Goal: Task Accomplishment & Management: Manage account settings

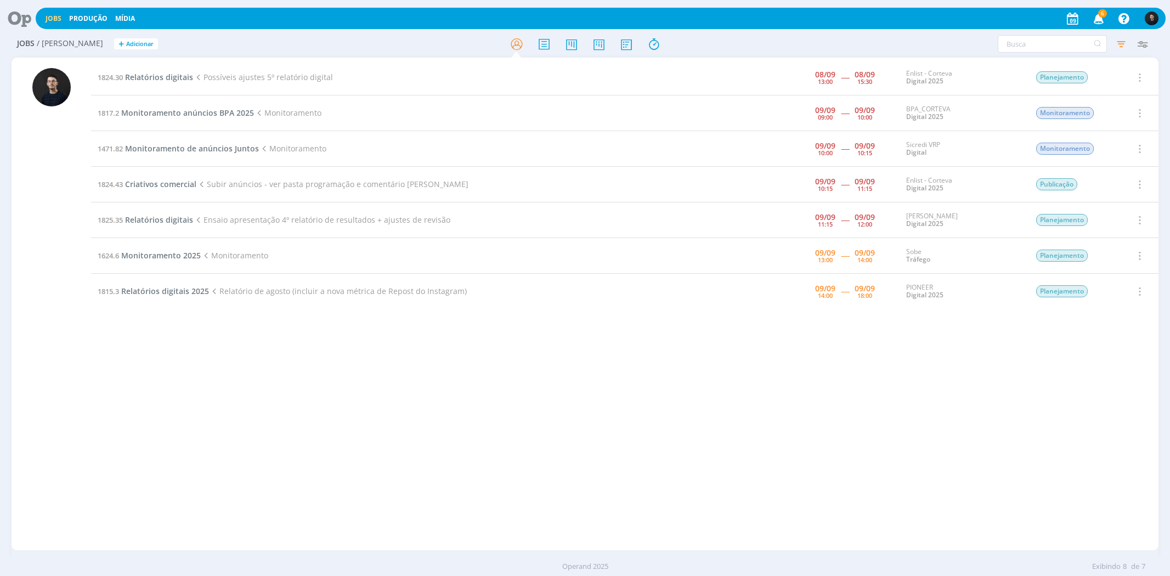
click at [667, 405] on div "1824.30 Relatórios digitais Possíveis ajustes 5º relatório digital [DATE] 13:00…" at bounding box center [624, 304] width 1067 height 488
click at [138, 73] on span "Relatórios digitais" at bounding box center [159, 77] width 68 height 10
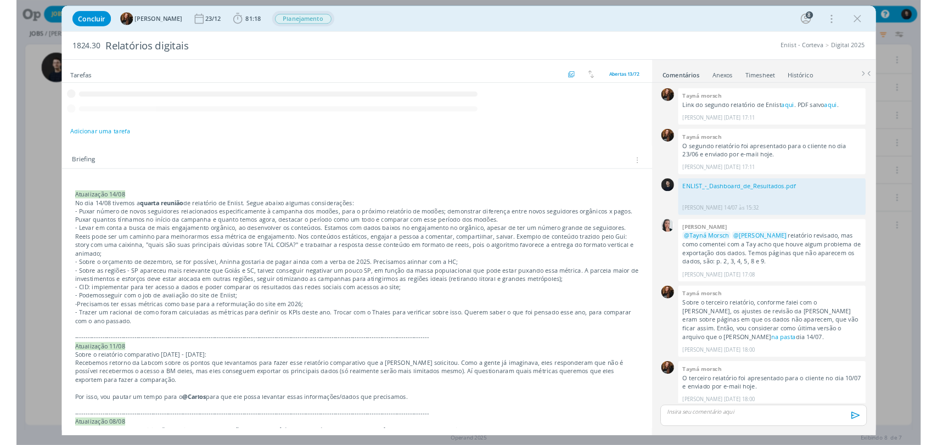
scroll to position [967, 0]
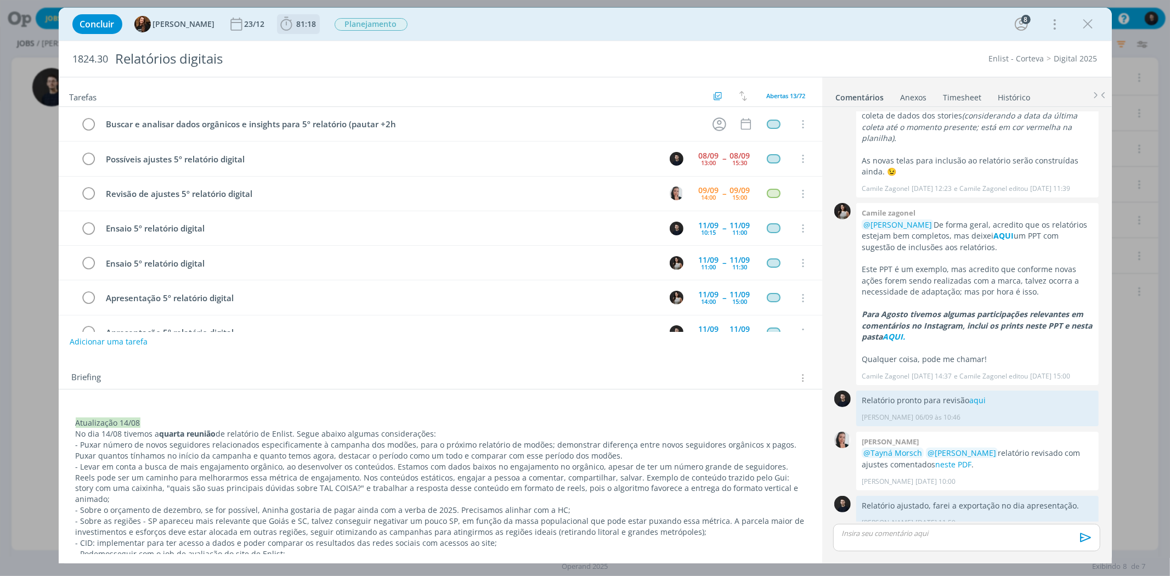
click at [280, 20] on icon "dialog" at bounding box center [286, 24] width 12 height 14
click at [297, 50] on icon "dialog" at bounding box center [301, 48] width 19 height 14
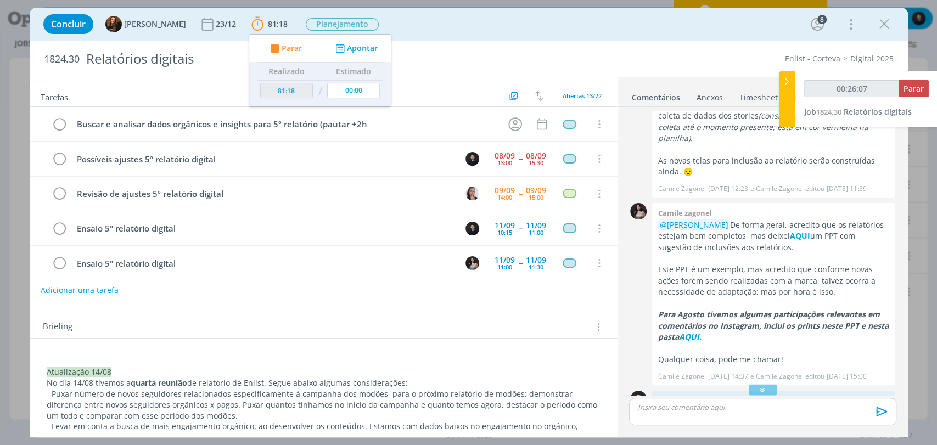
click at [902, 258] on div "0 Tayná morsch Link do segundo relatório de Enlist aqui . PDF salvo aqui . Tayn…" at bounding box center [763, 271] width 290 height 328
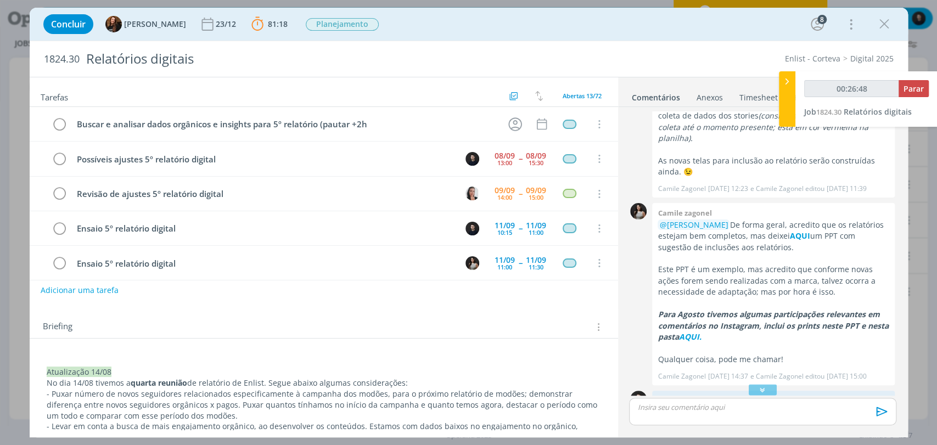
click at [902, 383] on div "0 Tayná morsch Link do segundo relatório de Enlist aqui . PDF salvo aqui . Tayn…" at bounding box center [763, 271] width 290 height 328
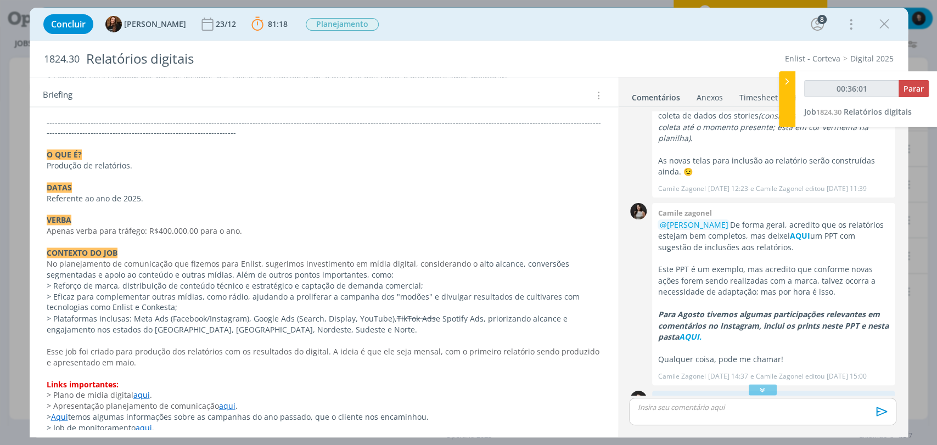
scroll to position [1176, 0]
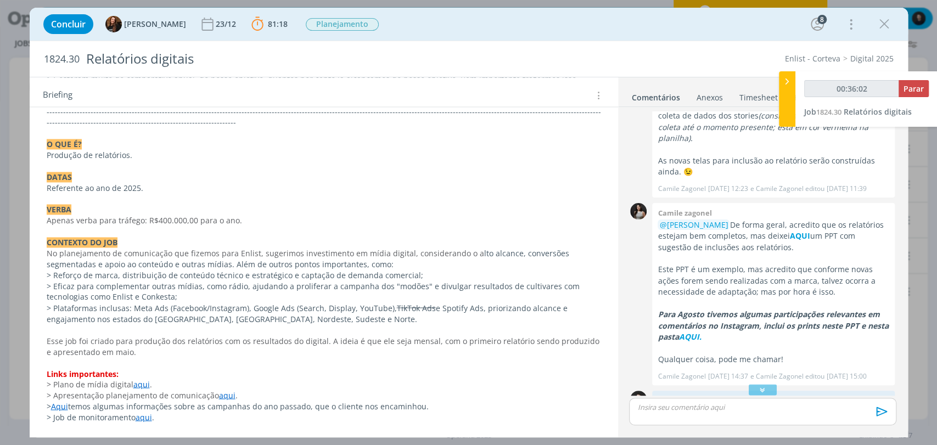
click at [80, 433] on link "PASTA DO JOB." at bounding box center [74, 438] width 54 height 10
click at [104, 397] on link "https://sobeae.sharepoint.com/:f:/s/SOBEAE/Ev5VYboFT89KuIocwrcDKWUBIR_Z4iTDS50P…" at bounding box center [118, 395] width 83 height 14
click at [686, 404] on p "dialog" at bounding box center [762, 407] width 249 height 10
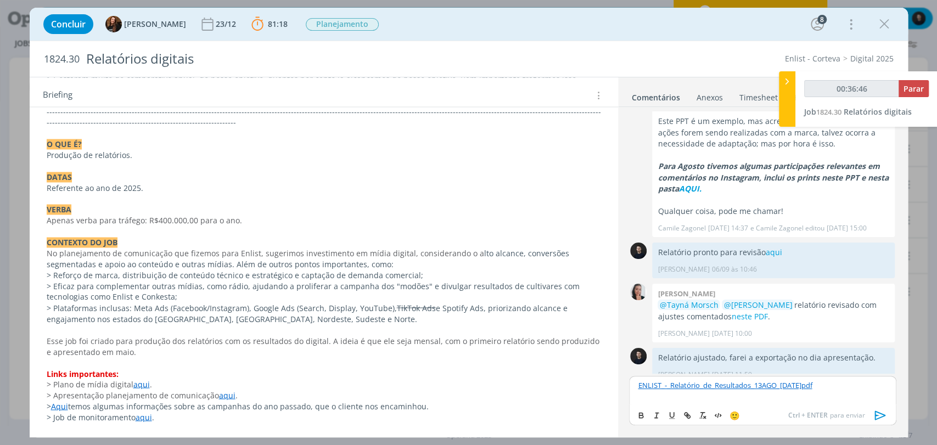
scroll to position [1115, 0]
click at [876, 418] on icon "dialog" at bounding box center [879, 414] width 11 height 9
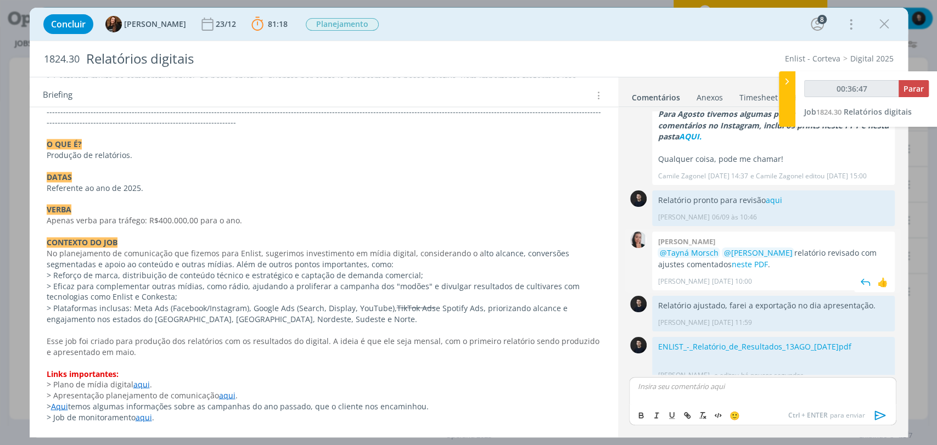
type input "00:36:48"
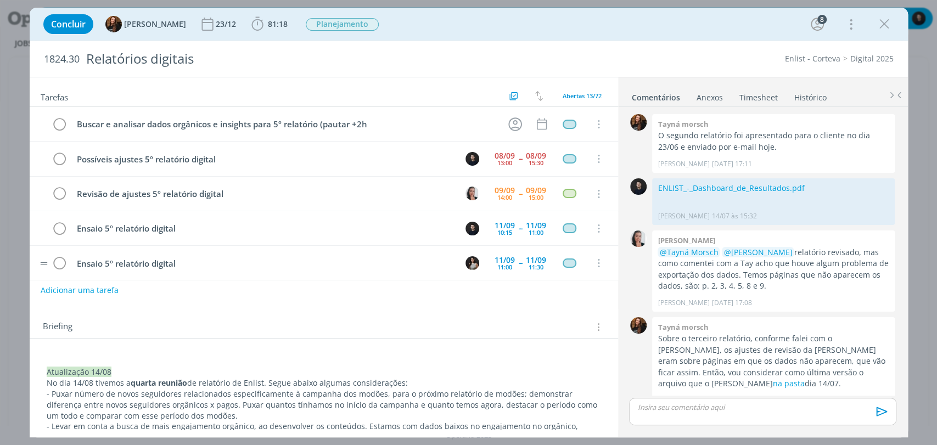
scroll to position [1093, 0]
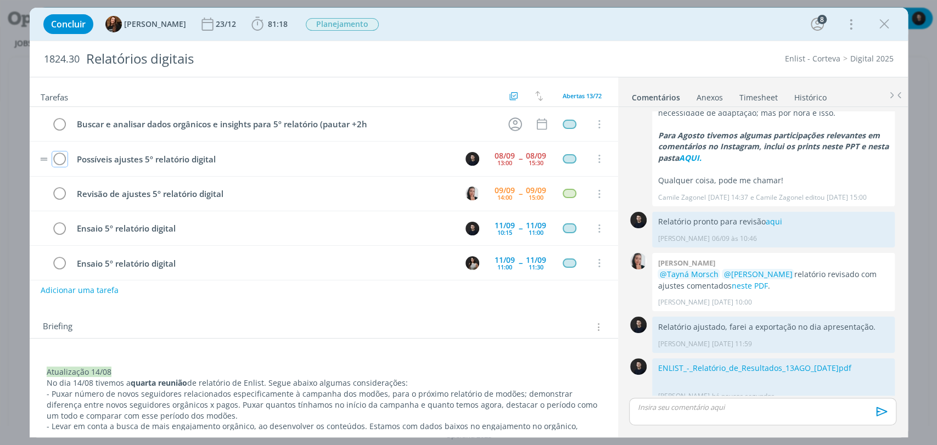
drag, startPoint x: 61, startPoint y: 162, endPoint x: 70, endPoint y: 155, distance: 11.7
click at [61, 162] on icon "dialog" at bounding box center [59, 159] width 15 height 16
click at [256, 29] on span "81:18" at bounding box center [269, 24] width 41 height 16
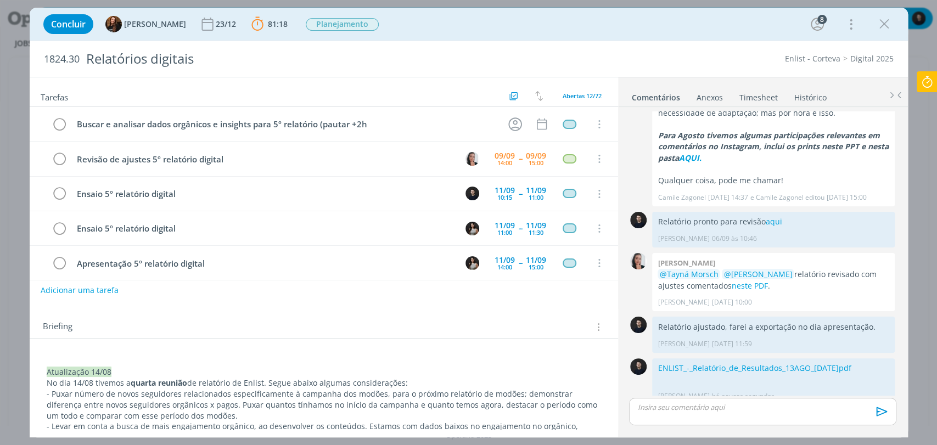
click at [923, 85] on icon at bounding box center [927, 81] width 20 height 21
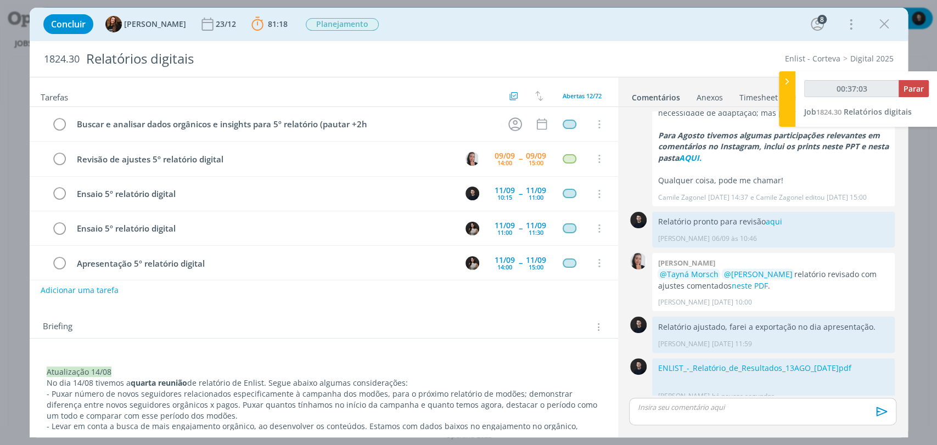
type input "00:37:04"
click at [920, 86] on span "Parar" at bounding box center [913, 88] width 20 height 10
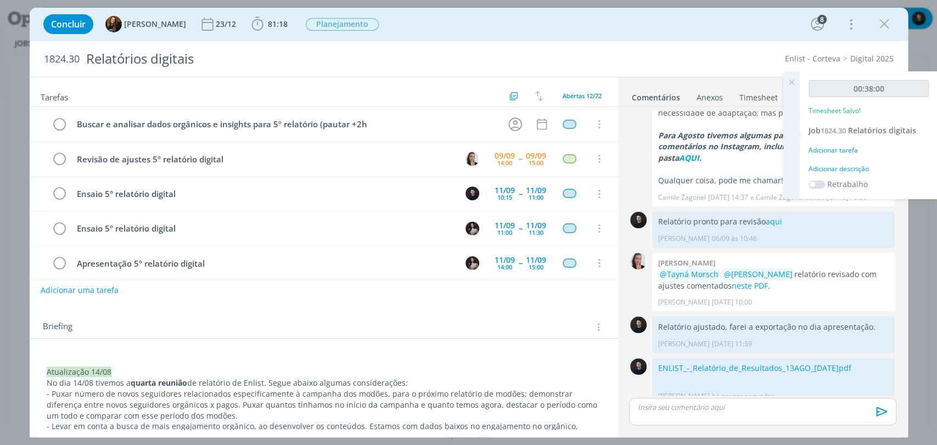
drag, startPoint x: 902, startPoint y: 161, endPoint x: 881, endPoint y: 166, distance: 22.0
click at [902, 161] on div "00:38:00 Timesheet Salvo! Job 1824.30 Relatórios digitais Adicionar tarefa Adic…" at bounding box center [868, 135] width 138 height 128
click at [865, 167] on div "Adicionar descrição" at bounding box center [868, 169] width 120 height 10
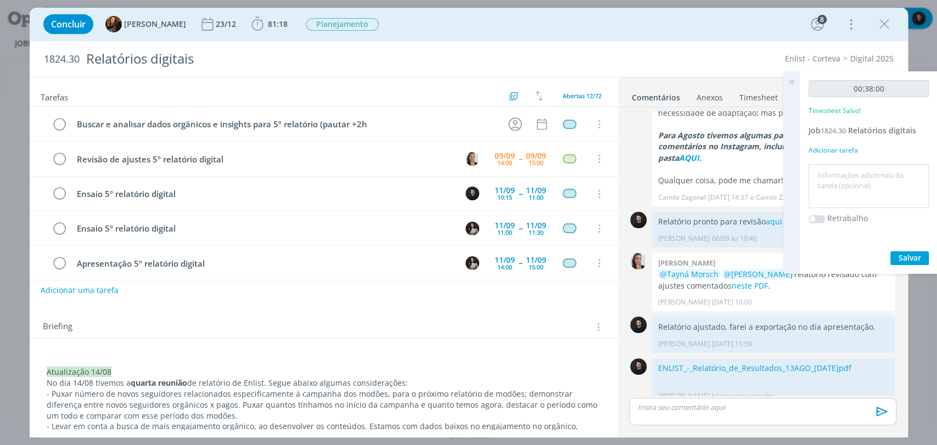
click at [875, 169] on textarea at bounding box center [868, 186] width 115 height 39
type textarea "relatório"
click at [890, 251] on button "Salvar" at bounding box center [909, 258] width 38 height 14
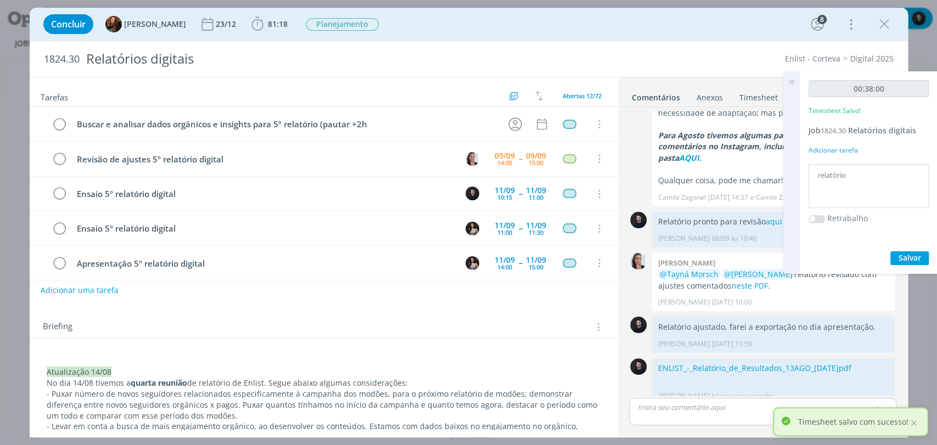
click at [791, 80] on icon at bounding box center [791, 81] width 20 height 21
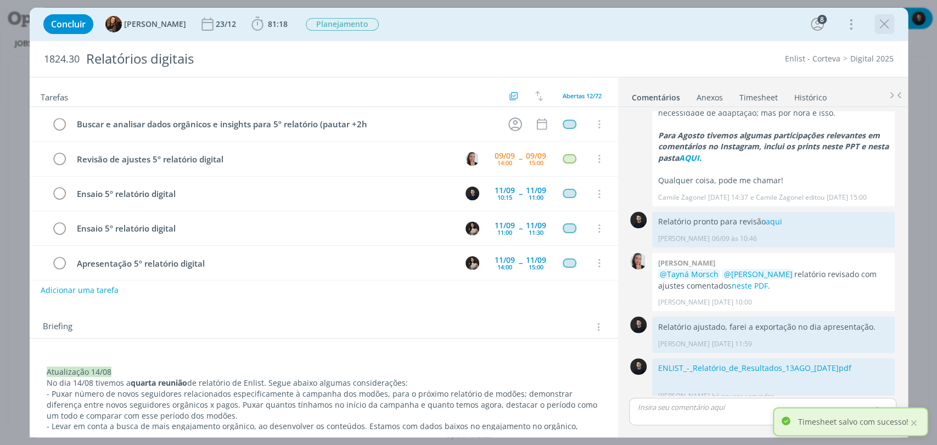
click at [887, 19] on icon "dialog" at bounding box center [884, 24] width 16 height 16
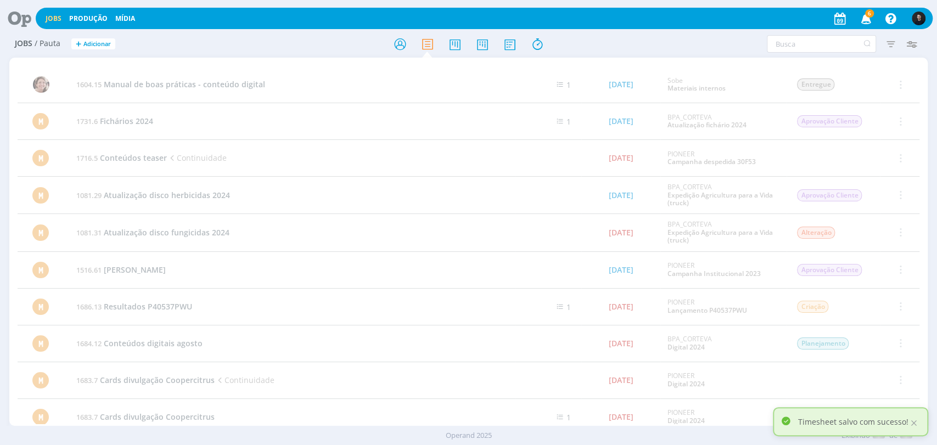
click at [24, 10] on icon at bounding box center [15, 18] width 22 height 21
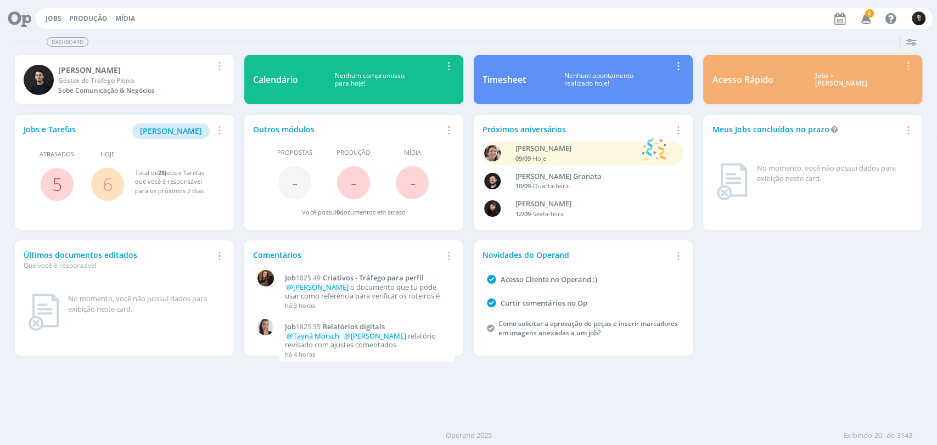
click at [169, 139] on div "Jobs e Tarefas Minha Pauta Remover Card" at bounding box center [124, 134] width 201 height 22
click at [105, 177] on link "6" at bounding box center [108, 184] width 10 height 24
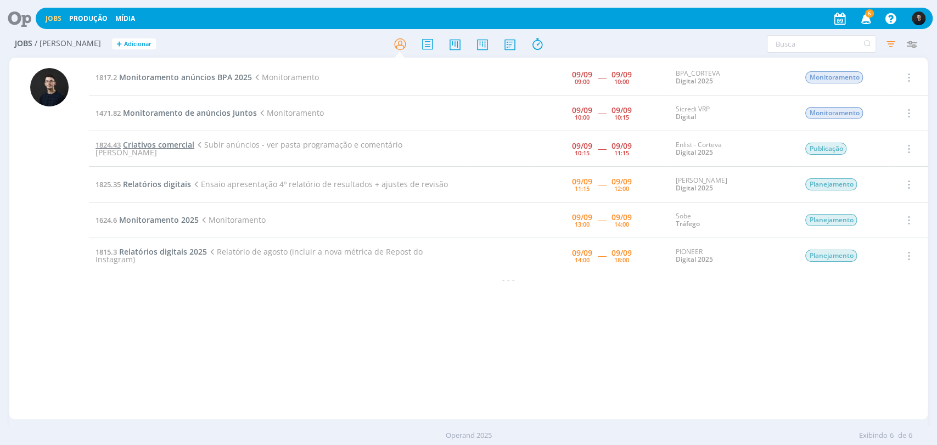
click at [168, 149] on span "Criativos comercial" at bounding box center [158, 144] width 71 height 10
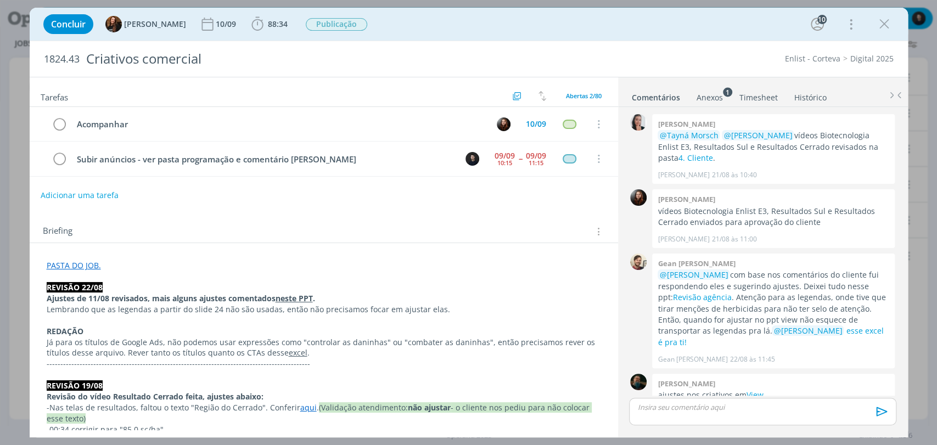
scroll to position [1096, 0]
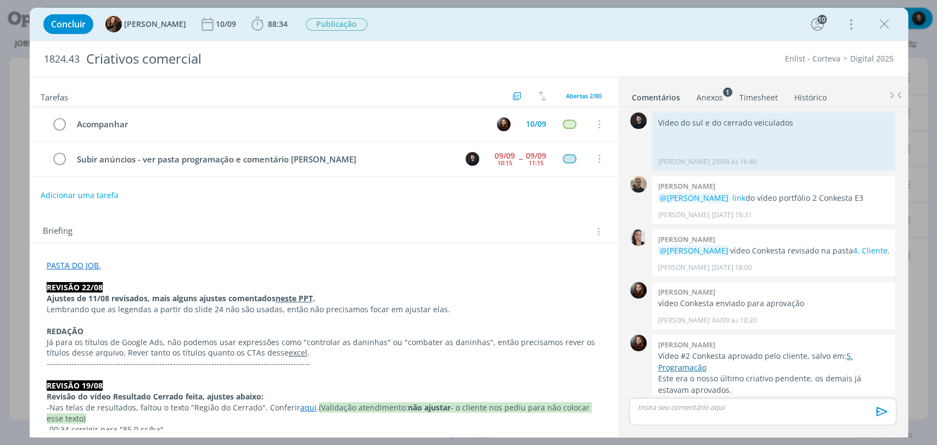
click at [688, 351] on link "5. Programação" at bounding box center [754, 361] width 195 height 21
click at [830, 257] on div "[PERSON_NAME] [DATE] 18:00 👍" at bounding box center [773, 264] width 232 height 15
click at [891, 25] on icon "dialog" at bounding box center [884, 24] width 16 height 16
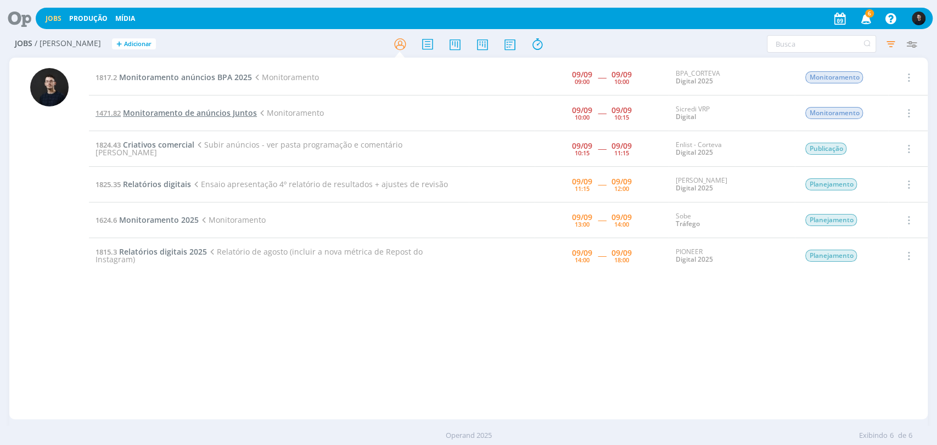
click at [184, 110] on span "Monitoramento de anúncios Juntos" at bounding box center [190, 113] width 134 height 10
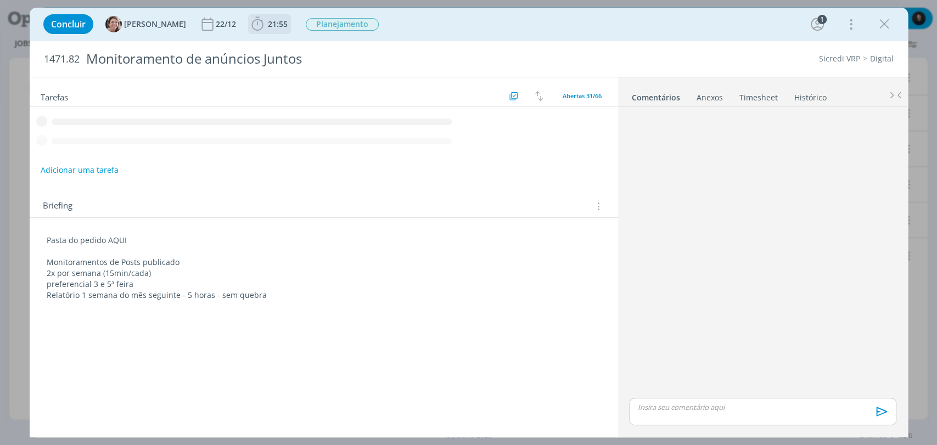
click at [266, 24] on b "21:55" at bounding box center [278, 24] width 24 height 8
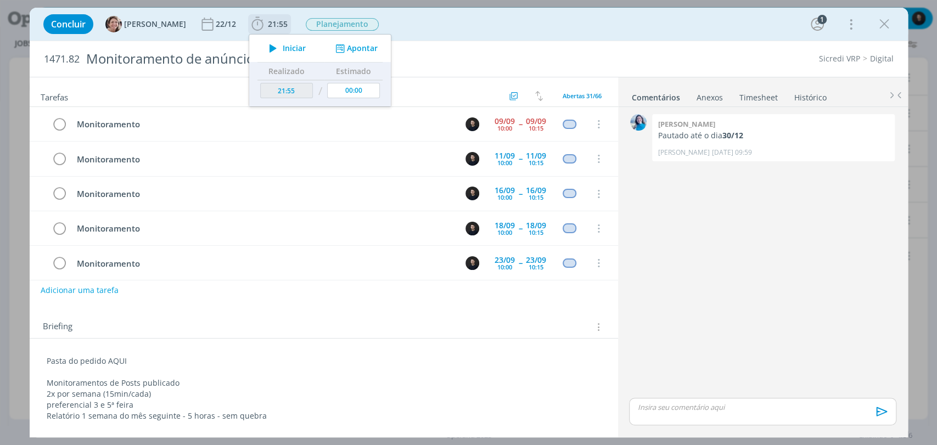
click at [285, 45] on span "Iniciar" at bounding box center [294, 48] width 23 height 8
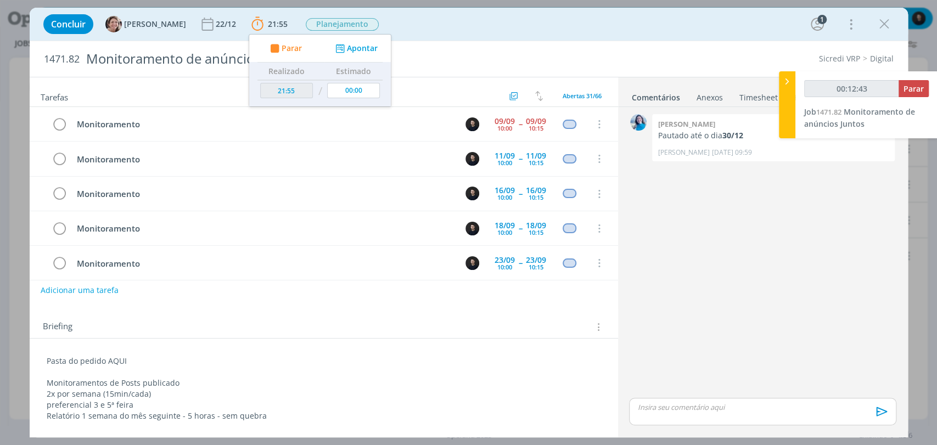
click at [722, 61] on div "Sicredi VRP Digital" at bounding box center [719, 58] width 358 height 11
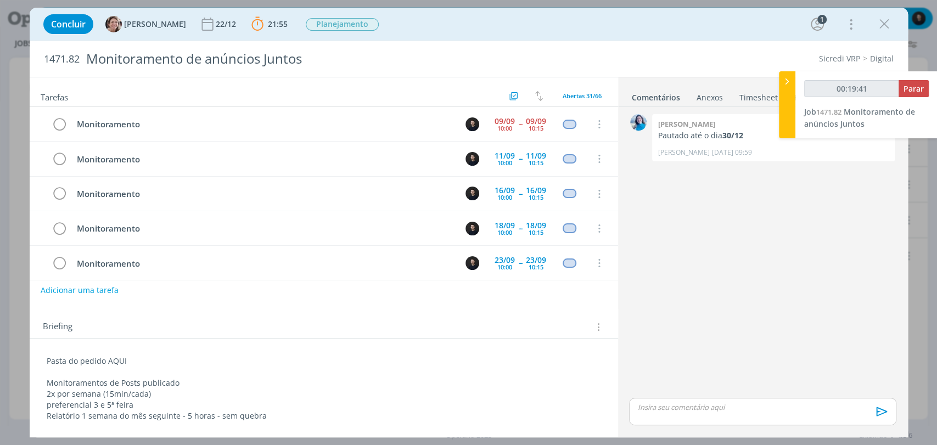
click at [821, 247] on div "0 [PERSON_NAME] até o dia 30/12 [PERSON_NAME] [DATE] 09:59 👍" at bounding box center [761, 253] width 275 height 284
click at [827, 247] on div "0 [PERSON_NAME] até o dia 30/12 [PERSON_NAME] [DATE] 09:59 👍" at bounding box center [761, 253] width 275 height 284
click at [881, 295] on div "0 [PERSON_NAME] até o dia 30/12 [PERSON_NAME] [DATE] 09:59 👍" at bounding box center [761, 253] width 275 height 284
click at [903, 89] on span "Parar" at bounding box center [913, 88] width 20 height 10
type input "00:27:00"
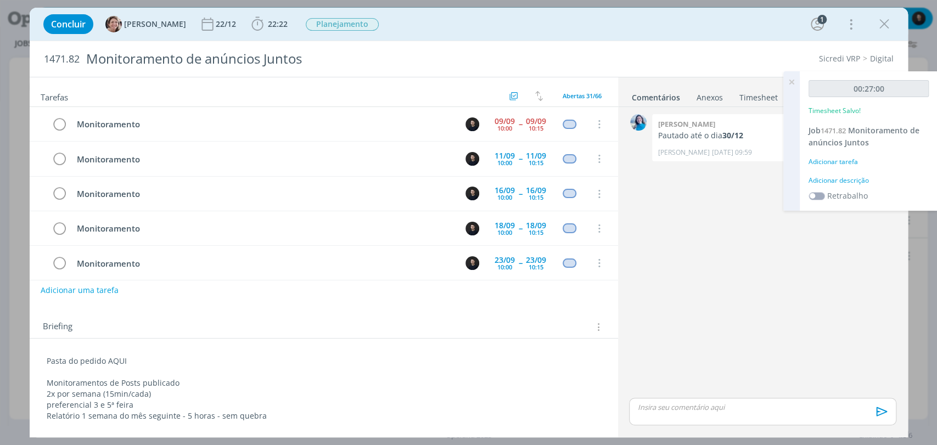
click at [843, 180] on div "Adicionar descrição" at bounding box center [868, 181] width 120 height 10
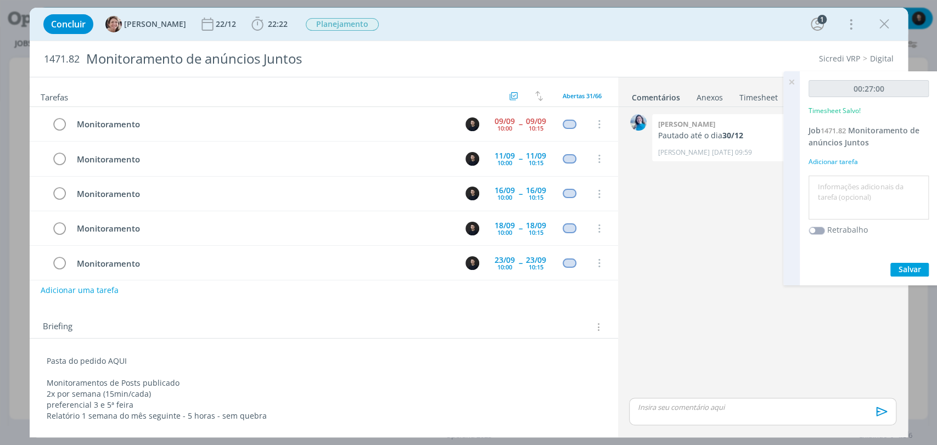
click at [843, 185] on textarea at bounding box center [868, 197] width 115 height 39
type textarea "monitoramento"
click at [890, 263] on button "Salvar" at bounding box center [909, 270] width 38 height 14
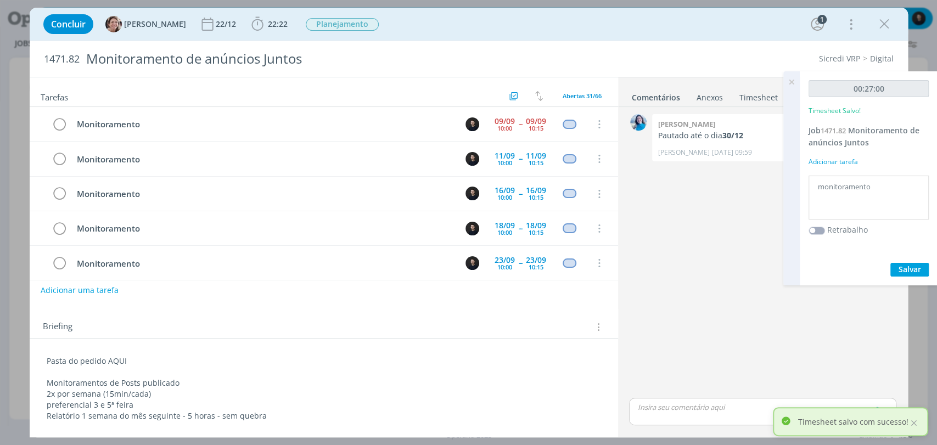
click at [788, 81] on icon at bounding box center [791, 81] width 20 height 21
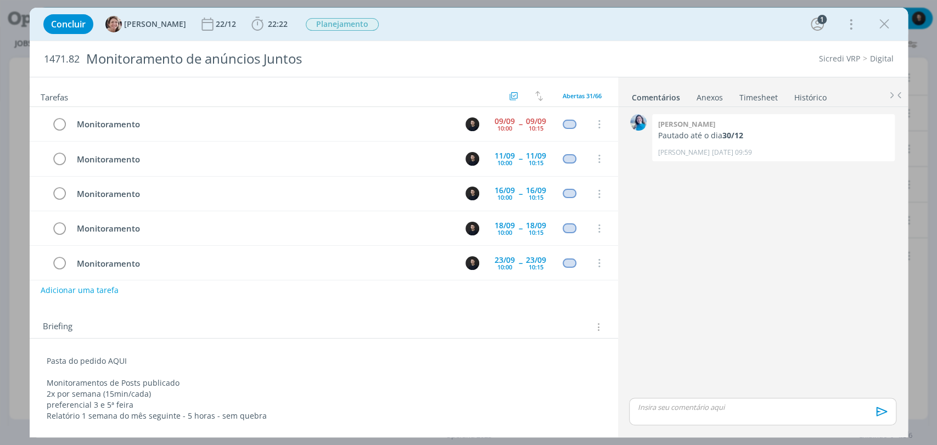
click at [834, 298] on div "0 [PERSON_NAME] até o dia 30/12 [PERSON_NAME] [DATE] 09:59 👍" at bounding box center [761, 253] width 275 height 284
click at [891, 29] on icon "dialog" at bounding box center [884, 24] width 16 height 16
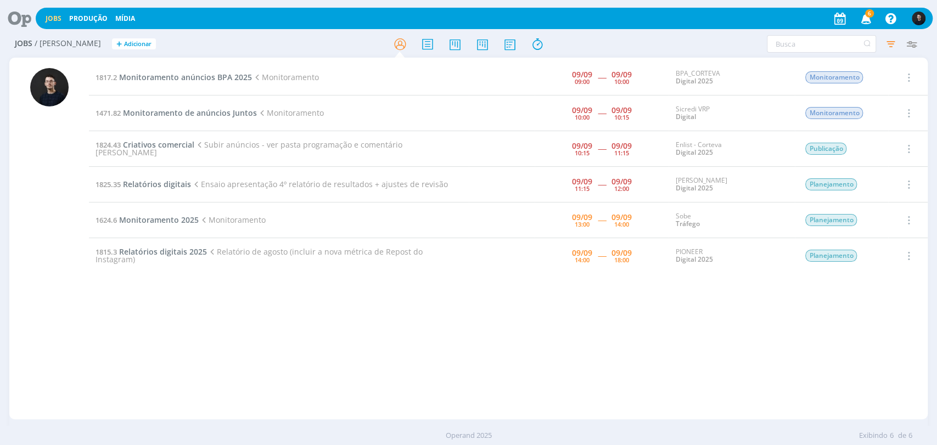
click at [822, 408] on div "1817.2 Monitoramento anúncios BPA 2025 Monitoramento [DATE] 09:00 ----- [DATE] …" at bounding box center [508, 238] width 838 height 357
click at [797, 296] on div "1817.2 Monitoramento anúncios BPA 2025 Monitoramento [DATE] 09:00 ----- [DATE] …" at bounding box center [508, 238] width 838 height 357
click at [166, 182] on span "Relatórios digitais" at bounding box center [157, 184] width 68 height 10
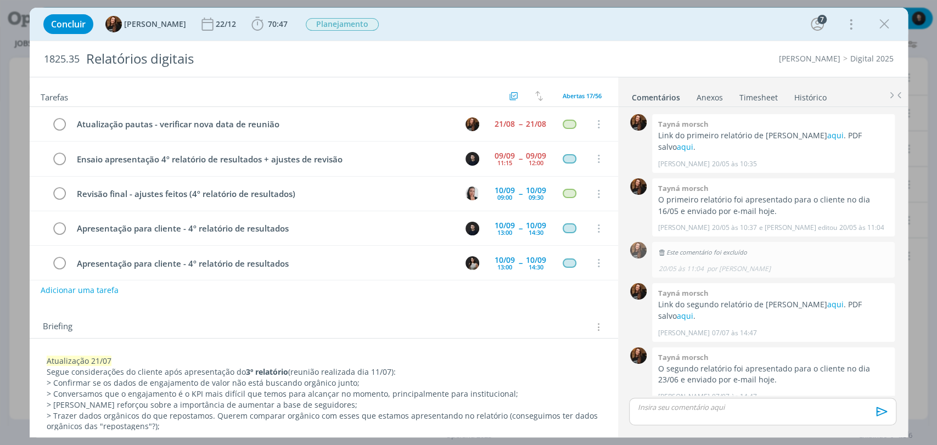
scroll to position [1008, 0]
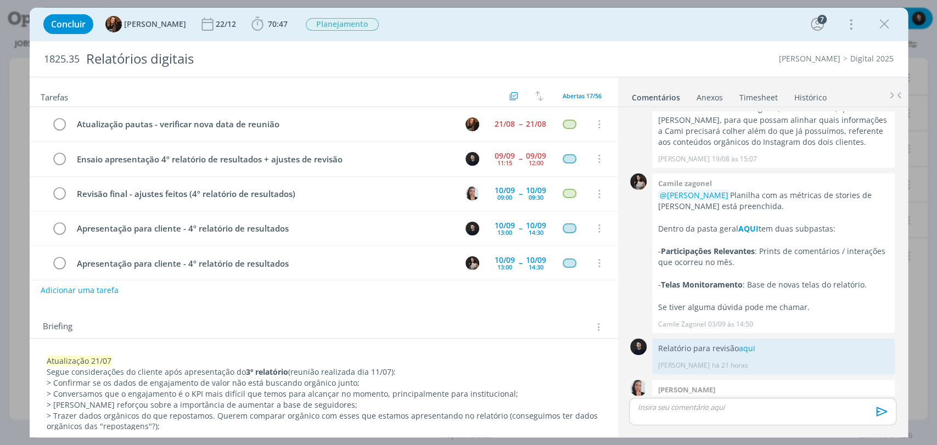
click at [731, 407] on link "aqui" at bounding box center [739, 412] width 16 height 10
click at [276, 25] on span "70:47" at bounding box center [278, 24] width 20 height 10
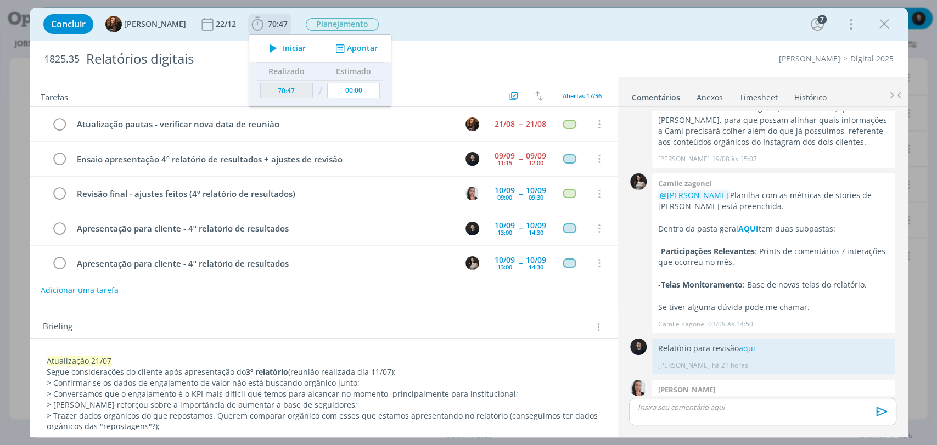
click at [283, 46] on span "Iniciar" at bounding box center [294, 48] width 23 height 8
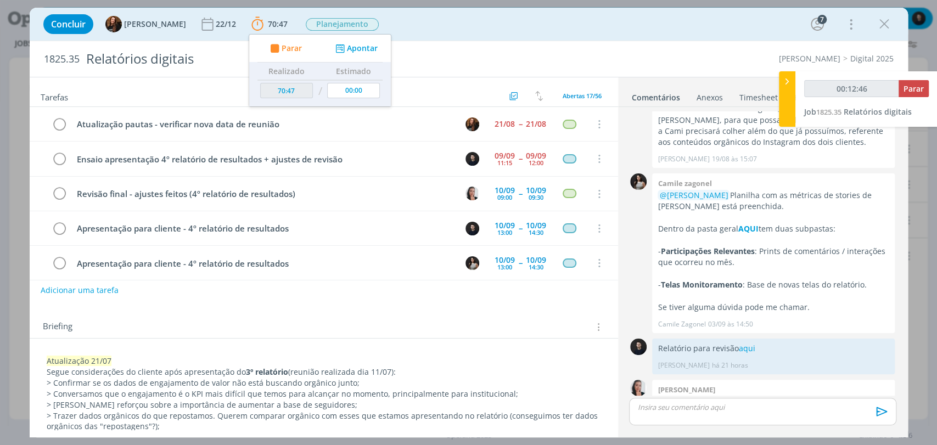
click at [904, 272] on div "0 Tayná morsch Link do primeiro relatório de [PERSON_NAME] aqui . PDF salvo aqu…" at bounding box center [763, 271] width 290 height 328
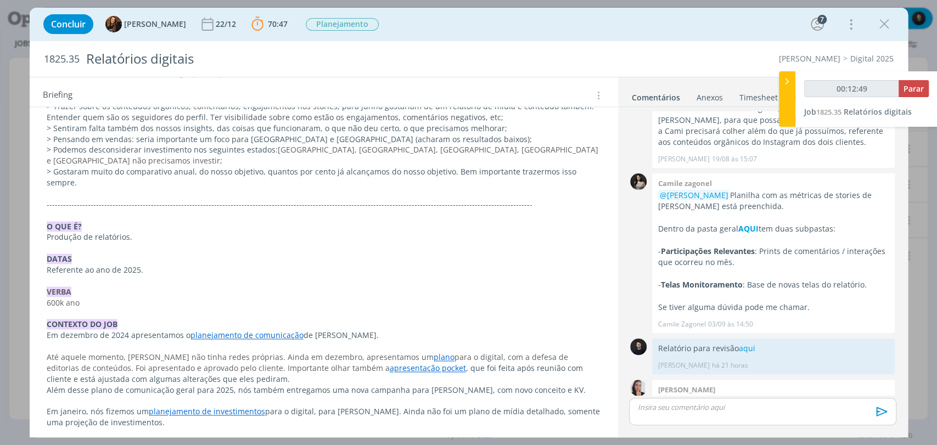
scroll to position [1165, 0]
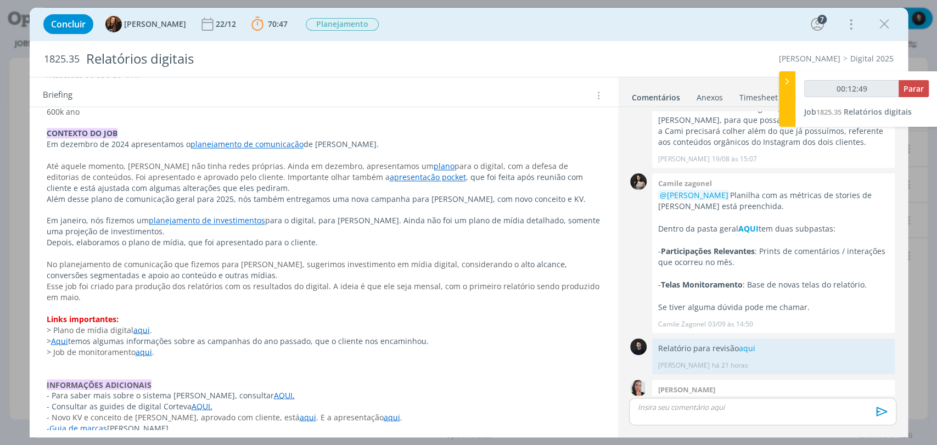
click at [75, 444] on link "PASTA DO JOB." at bounding box center [74, 449] width 54 height 10
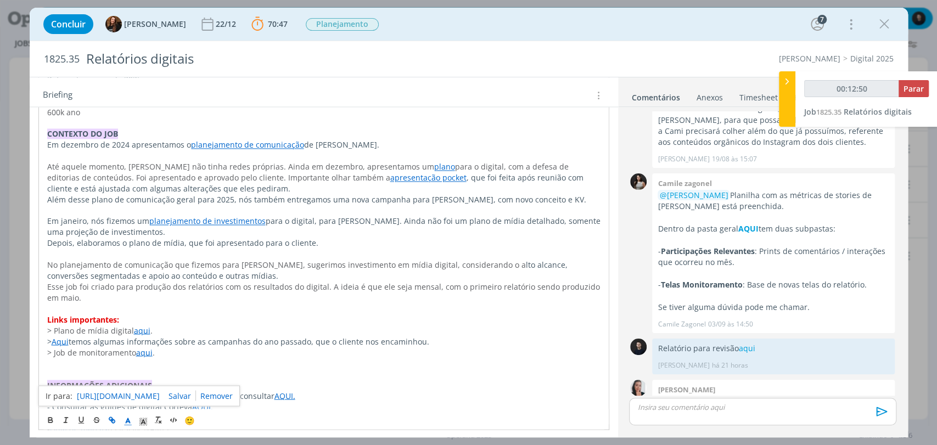
click at [127, 396] on link "[URL][DOMAIN_NAME]" at bounding box center [118, 395] width 83 height 14
type input "00:13:23"
click at [697, 402] on p "dialog" at bounding box center [762, 407] width 249 height 10
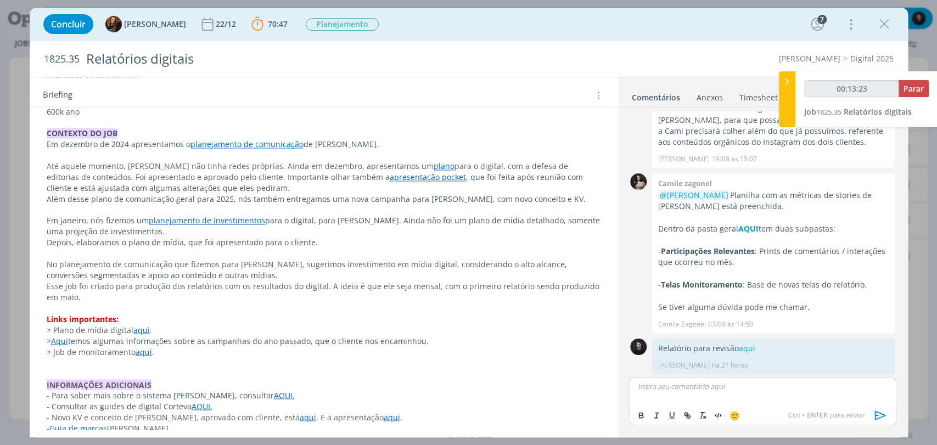
scroll to position [1029, 0]
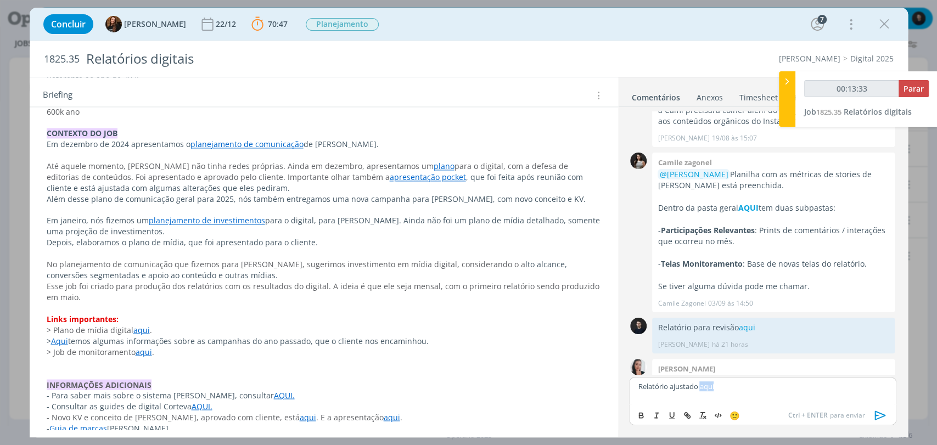
type input "00:13:34"
click at [685, 409] on button "dialog" at bounding box center [687, 415] width 15 height 13
type input "aqui"
type input "00:13:35"
paste input "[URL][DOMAIN_NAME]"
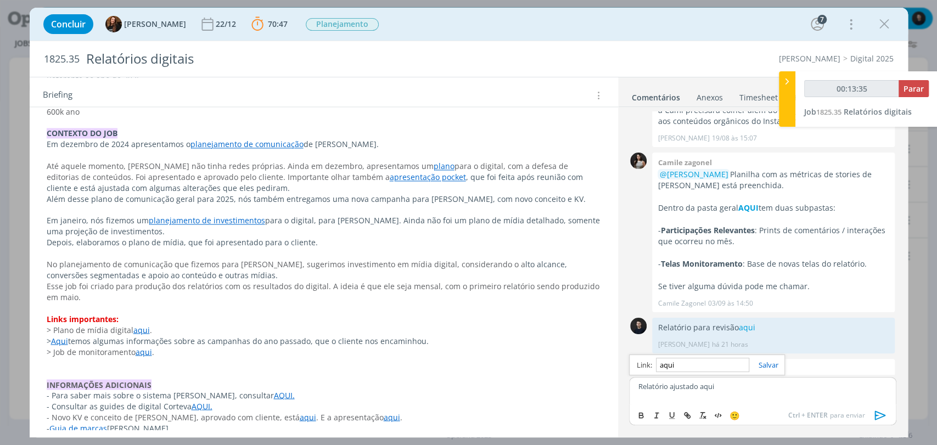
type input "[URL][DOMAIN_NAME]"
type input "00:13:36"
type input "[URL][DOMAIN_NAME]"
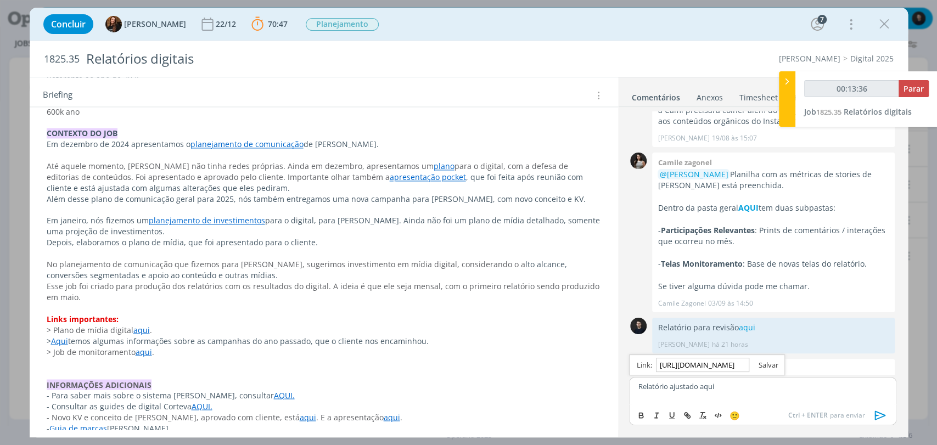
click at [765, 365] on link "dialog" at bounding box center [763, 365] width 29 height 10
click at [880, 411] on icon "dialog" at bounding box center [880, 415] width 16 height 16
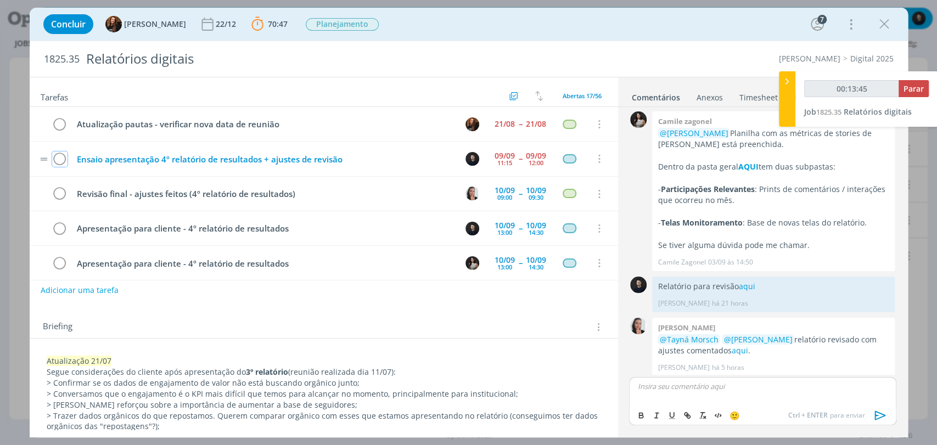
drag, startPoint x: 61, startPoint y: 156, endPoint x: 380, endPoint y: 154, distance: 318.8
click at [61, 157] on icon "dialog" at bounding box center [59, 159] width 15 height 16
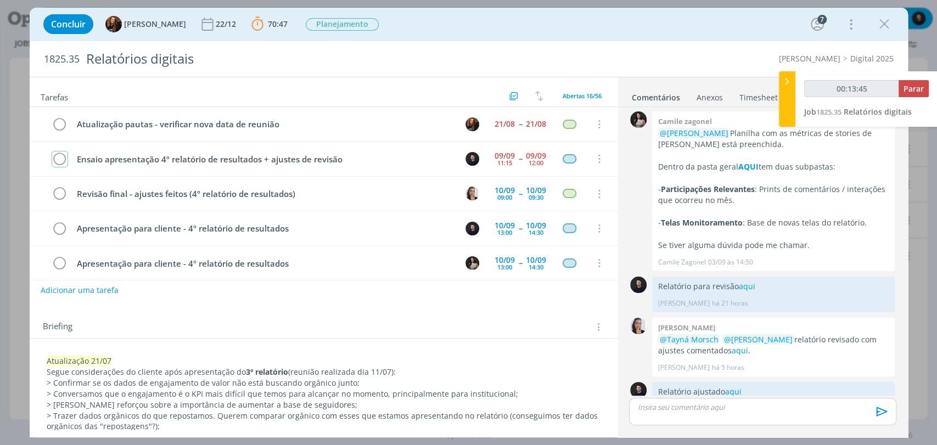
scroll to position [1049, 0]
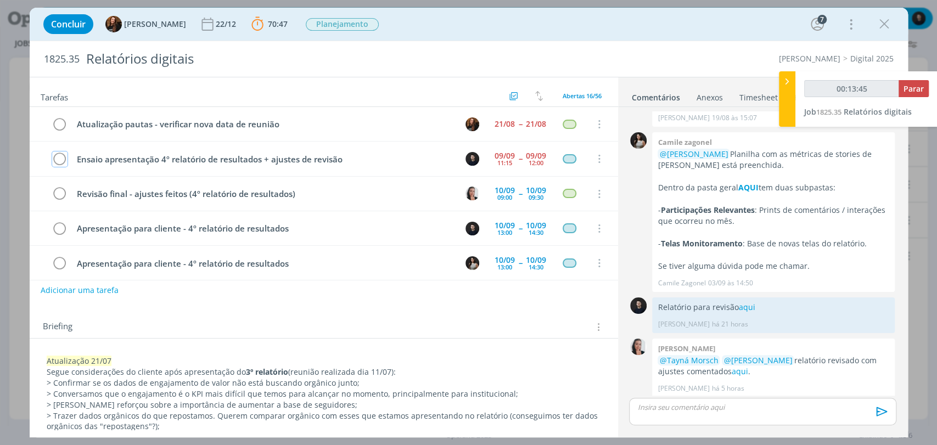
type input "00:13:46"
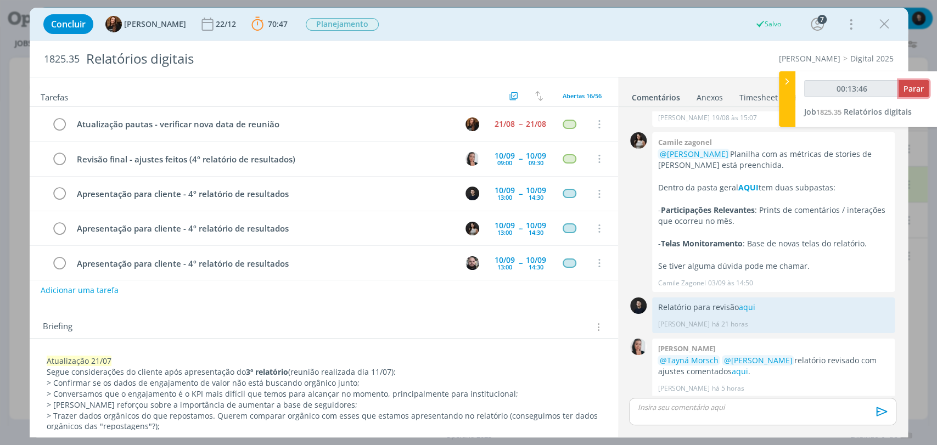
click at [915, 86] on span "Parar" at bounding box center [913, 88] width 20 height 10
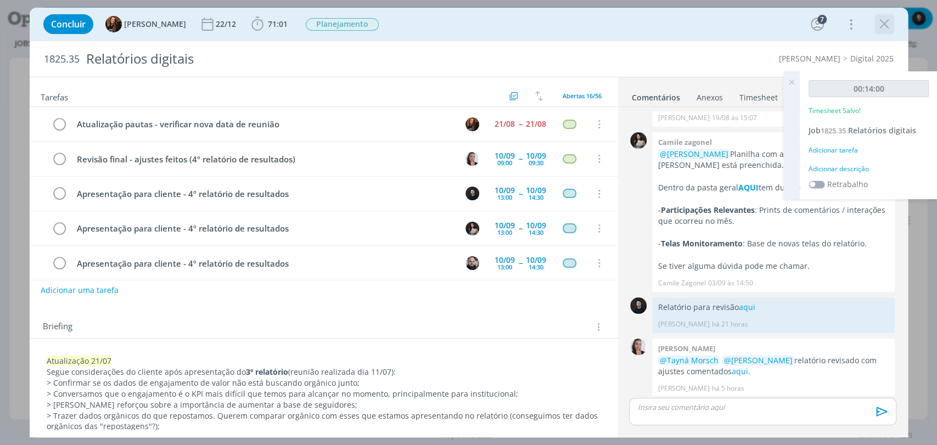
click at [885, 24] on icon "dialog" at bounding box center [884, 24] width 16 height 16
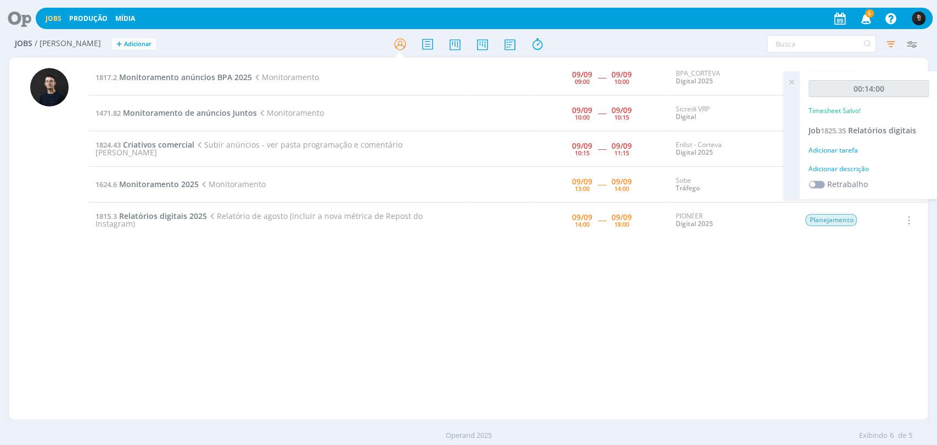
click at [791, 85] on icon at bounding box center [791, 81] width 20 height 21
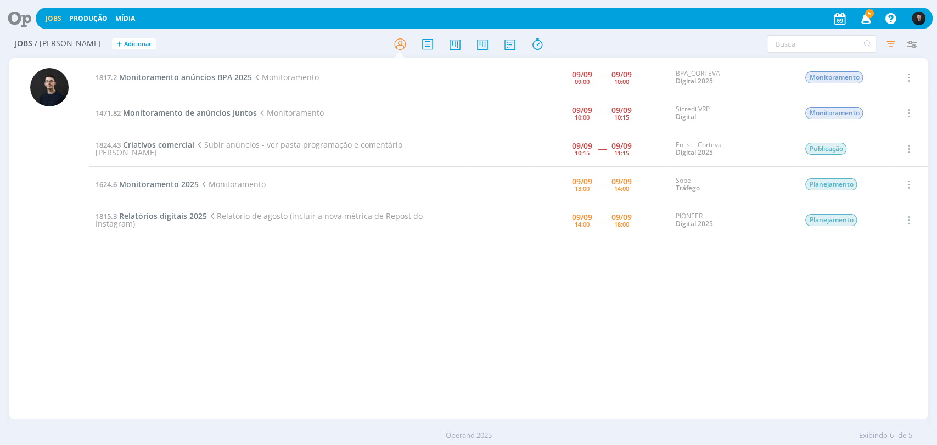
click at [856, 361] on div "1817.2 Monitoramento anúncios BPA 2025 Monitoramento [DATE] 09:00 ----- [DATE] …" at bounding box center [508, 238] width 838 height 357
click at [833, 318] on div "1817.2 Monitoramento anúncios BPA 2025 Monitoramento [DATE] 09:00 ----- [DATE] …" at bounding box center [508, 238] width 838 height 357
click at [11, 21] on icon at bounding box center [15, 18] width 22 height 21
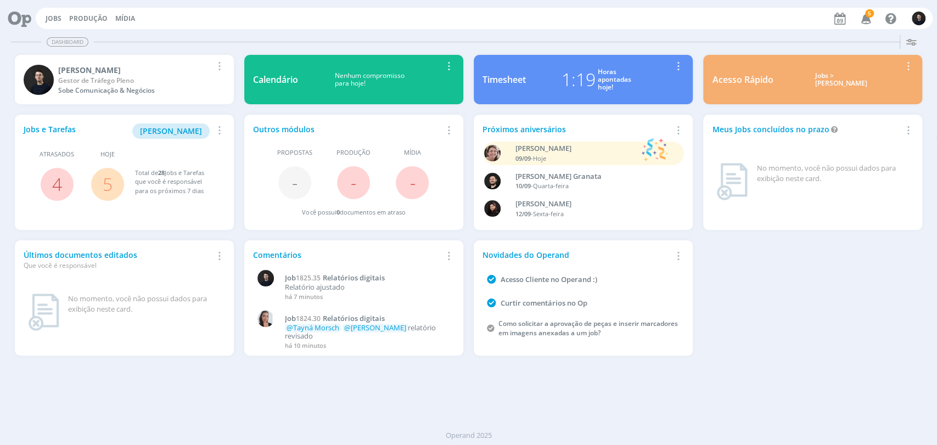
click at [107, 180] on link "5" at bounding box center [108, 184] width 10 height 24
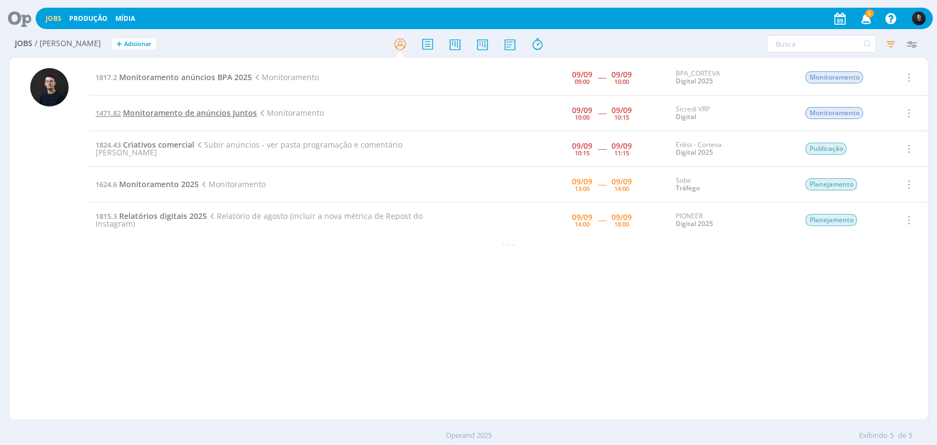
click at [182, 112] on span "Monitoramento de anúncios Juntos" at bounding box center [190, 113] width 134 height 10
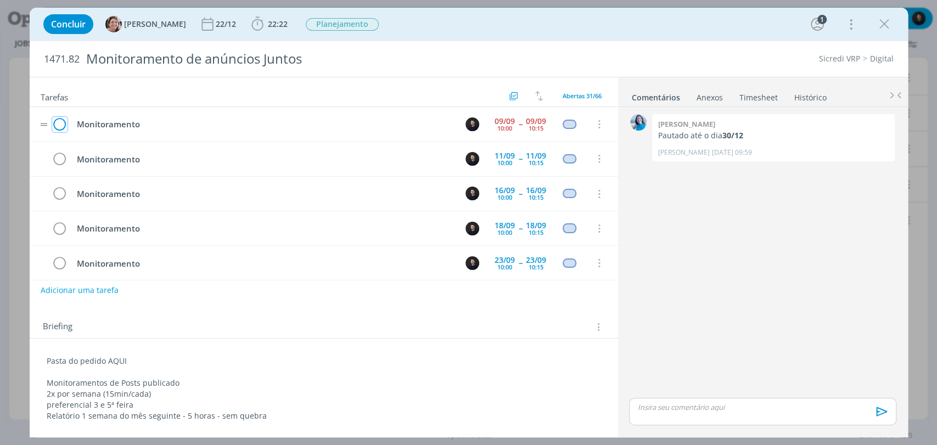
click at [57, 128] on icon "dialog" at bounding box center [59, 124] width 15 height 16
click at [883, 25] on icon "dialog" at bounding box center [884, 24] width 16 height 16
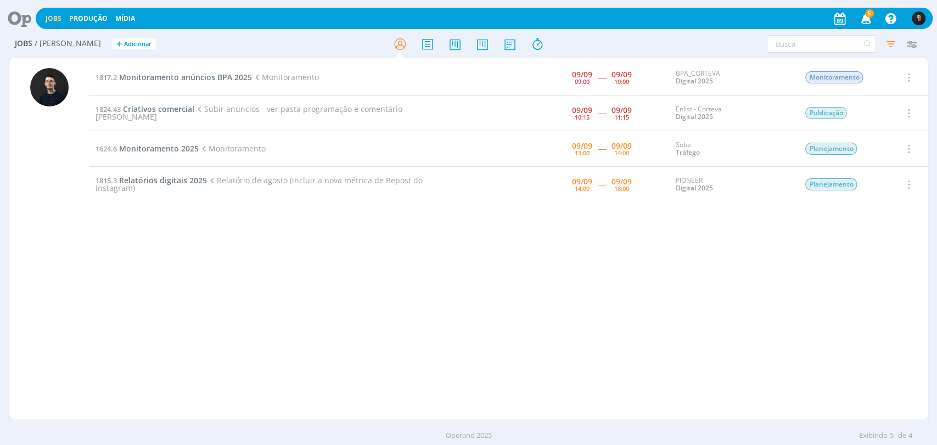
click at [19, 14] on icon at bounding box center [15, 18] width 22 height 21
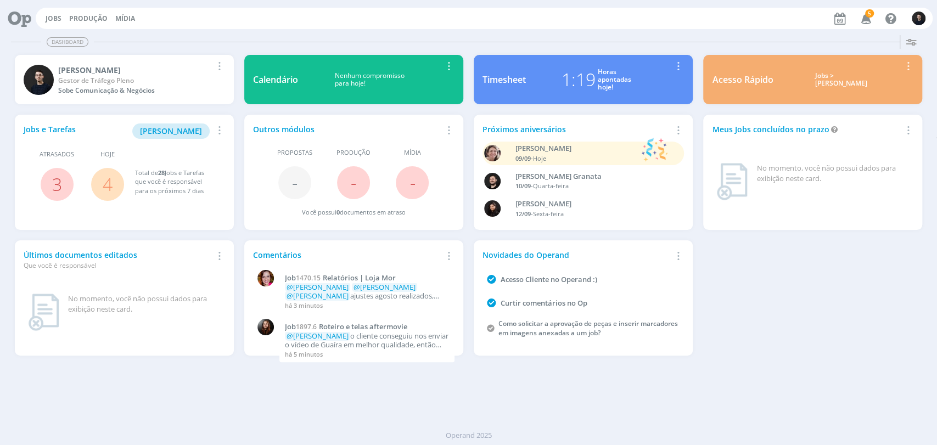
click at [888, 354] on div "Jobs e Tarefas Minha Pauta Remover Card Atrasados 3 Hoje 4 Total de 28 Jobs e T…" at bounding box center [468, 235] width 918 height 251
click at [839, 357] on div "Jobs e Tarefas Minha Pauta Remover Card Atrasados 3 Hoje 4 Total de 28 Jobs e T…" at bounding box center [468, 235] width 918 height 251
click at [179, 135] on span "[PERSON_NAME]" at bounding box center [171, 131] width 62 height 10
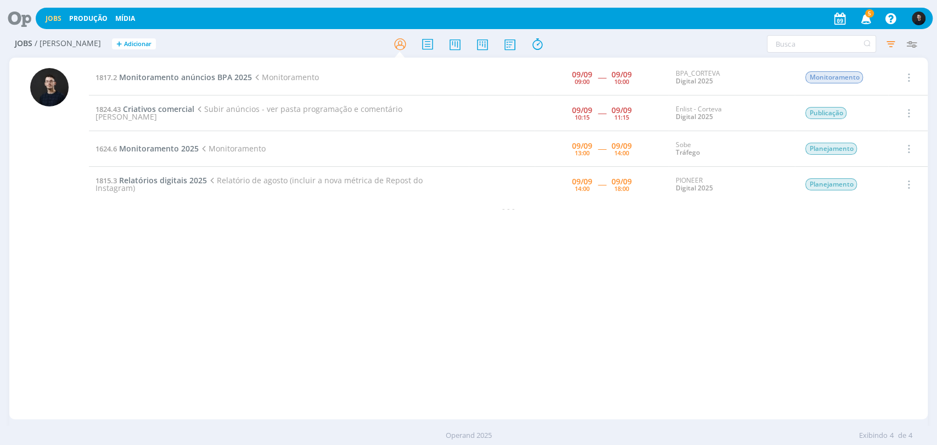
click at [16, 14] on icon at bounding box center [15, 18] width 22 height 21
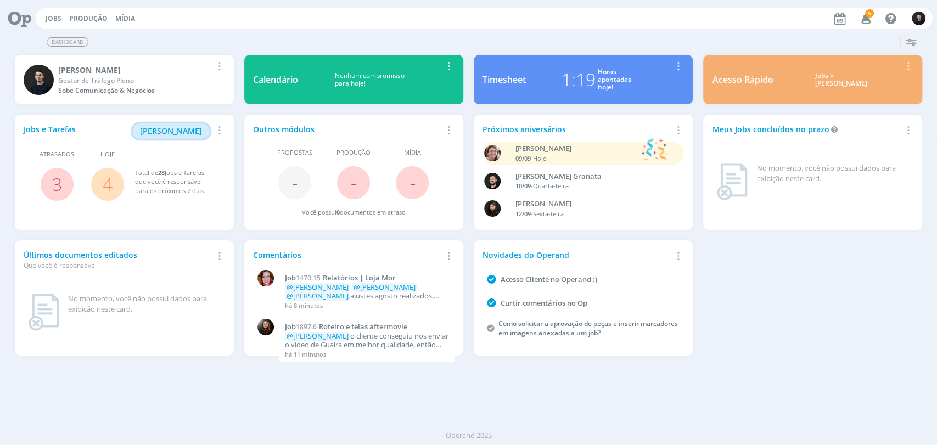
click at [193, 131] on span "[PERSON_NAME]" at bounding box center [171, 131] width 62 height 10
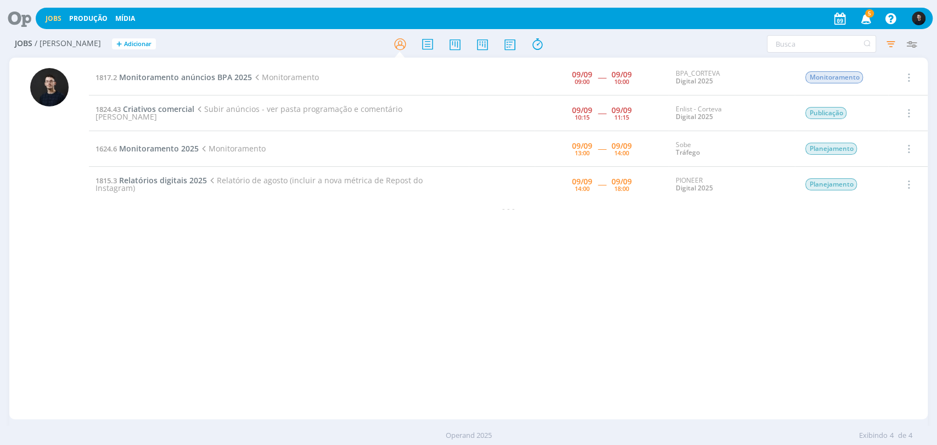
click at [478, 322] on div "1817.2 Monitoramento anúncios BPA 2025 Monitoramento [DATE] 09:00 ----- [DATE] …" at bounding box center [508, 238] width 838 height 357
click at [842, 353] on div "1817.2 Monitoramento anúncios BPA 2025 Monitoramento [DATE] 09:00 ----- [DATE] …" at bounding box center [508, 238] width 838 height 357
click at [850, 333] on div "1817.2 Monitoramento anúncios BPA 2025 Monitoramento [DATE] 09:00 ----- [DATE] …" at bounding box center [508, 238] width 838 height 357
drag, startPoint x: 540, startPoint y: 244, endPoint x: 215, endPoint y: 243, distance: 325.9
click at [215, 243] on div "1817.2 Monitoramento anúncios BPA 2025 Monitoramento [DATE] 09:00 ----- [DATE] …" at bounding box center [508, 238] width 838 height 357
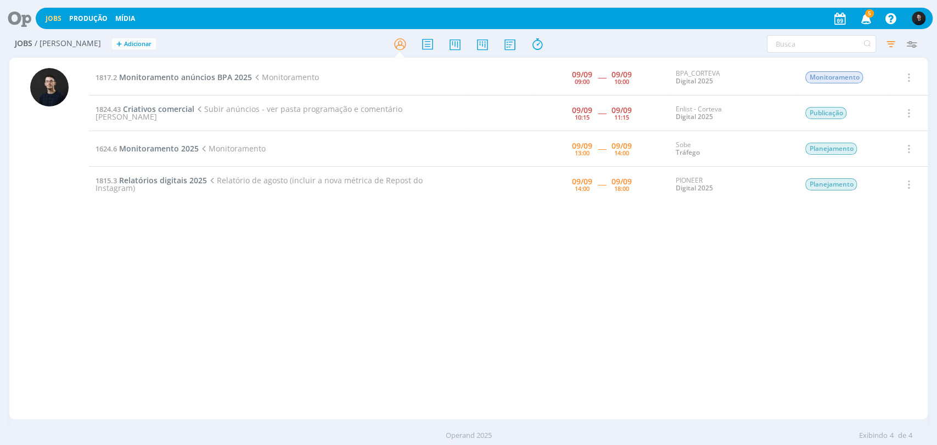
click at [218, 243] on div "1817.2 Monitoramento anúncios BPA 2025 Monitoramento [DATE] 09:00 ----- [DATE] …" at bounding box center [508, 238] width 838 height 357
drag, startPoint x: 605, startPoint y: 280, endPoint x: 72, endPoint y: 91, distance: 565.6
click at [72, 91] on div "1817.2 Monitoramento anúncios BPA 2025 Monitoramento [DATE] 09:00 ----- [DATE] …" at bounding box center [468, 239] width 918 height 362
click at [77, 102] on div at bounding box center [49, 239] width 80 height 359
click at [79, 104] on div at bounding box center [49, 239] width 80 height 359
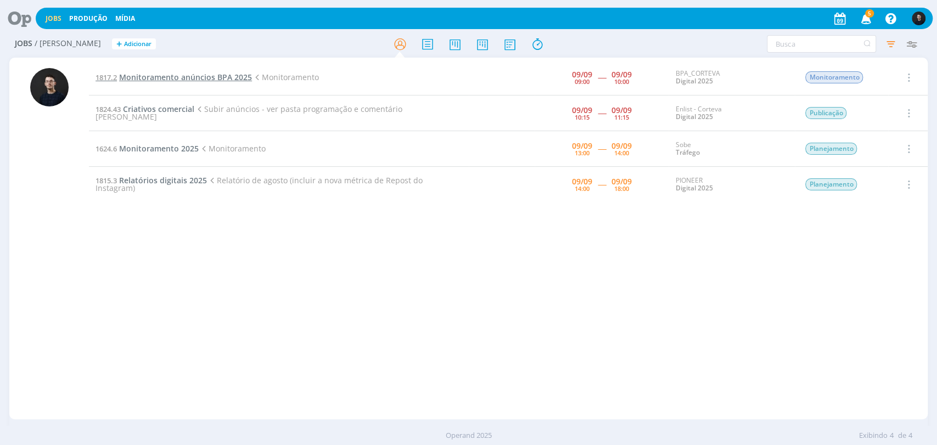
click at [193, 78] on span "Monitoramento anúncios BPA 2025" at bounding box center [185, 77] width 133 height 10
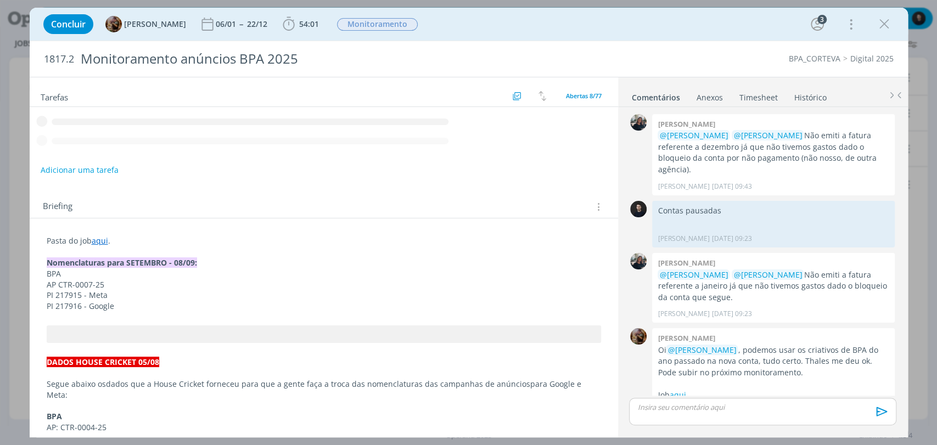
scroll to position [824, 0]
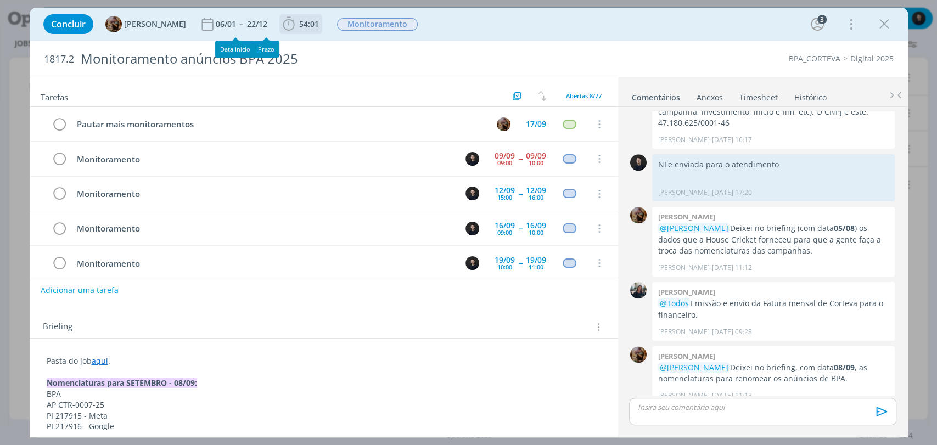
click at [305, 30] on span "54:01" at bounding box center [300, 24] width 41 height 16
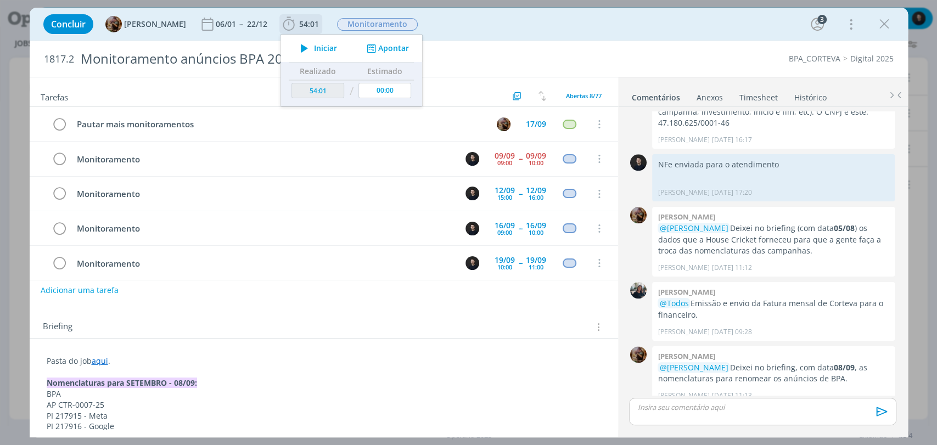
click at [337, 49] on span "Iniciar" at bounding box center [325, 48] width 23 height 8
click at [723, 55] on div "BPA_CORTEVA Digital 2025" at bounding box center [719, 58] width 358 height 11
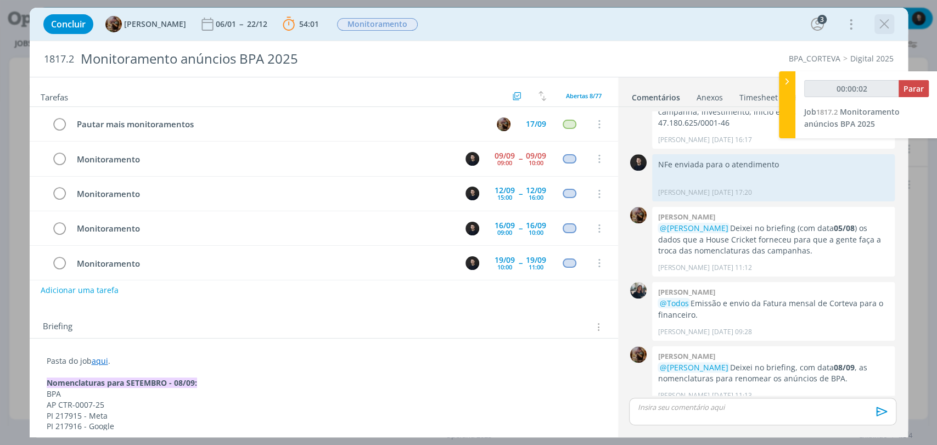
click at [886, 23] on icon "dialog" at bounding box center [884, 24] width 16 height 16
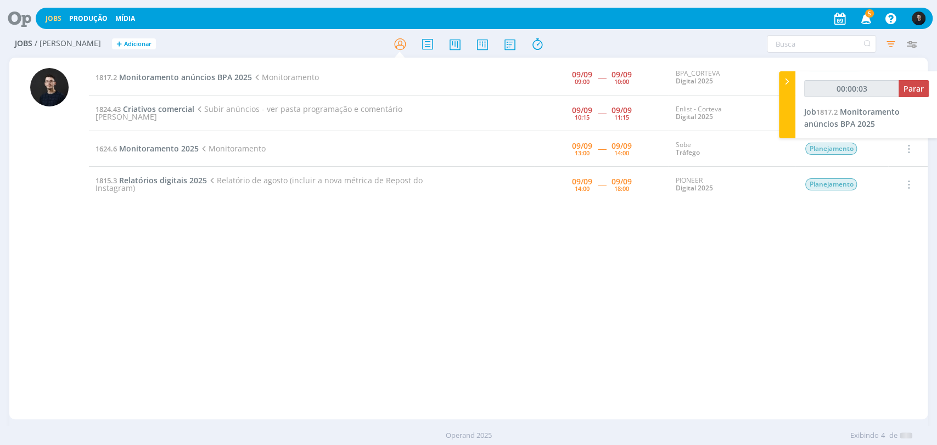
click at [698, 46] on div "Filtros Filtrar [GEOGRAPHIC_DATA] Tipo Jobs e Tarefas Data Dia atual + Atrasado…" at bounding box center [774, 44] width 295 height 18
type input "00:00:15"
click at [900, 91] on button "Parar" at bounding box center [913, 88] width 30 height 17
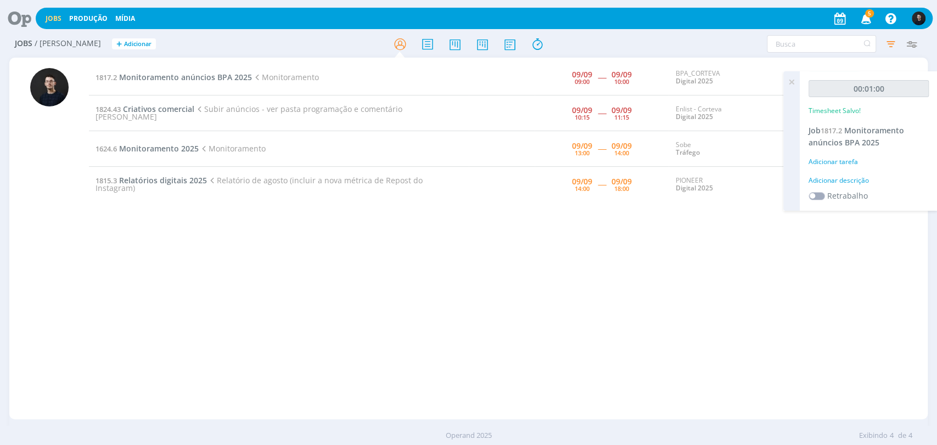
click at [795, 84] on icon at bounding box center [791, 81] width 20 height 21
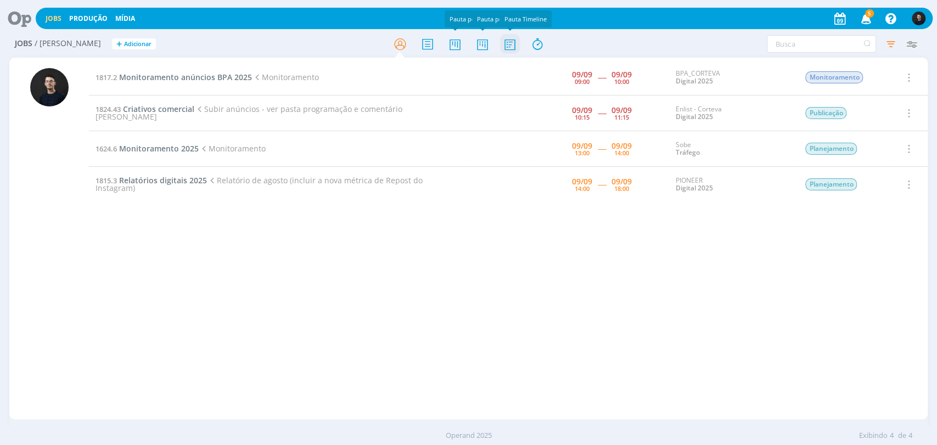
click at [509, 41] on icon at bounding box center [509, 43] width 20 height 21
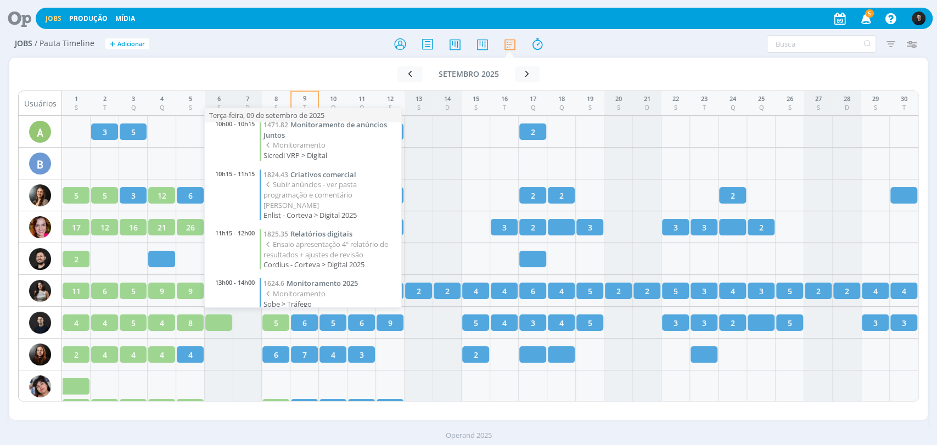
scroll to position [61, 0]
click at [312, 226] on span "Relatórios digitais" at bounding box center [321, 231] width 62 height 10
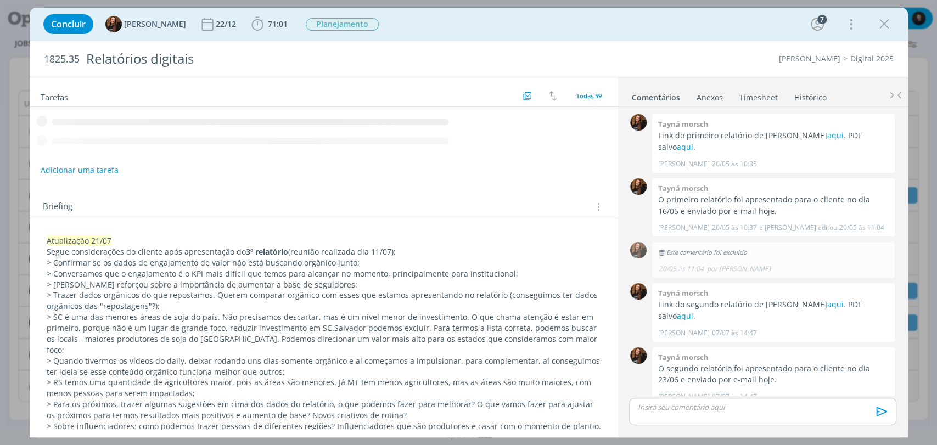
scroll to position [1049, 0]
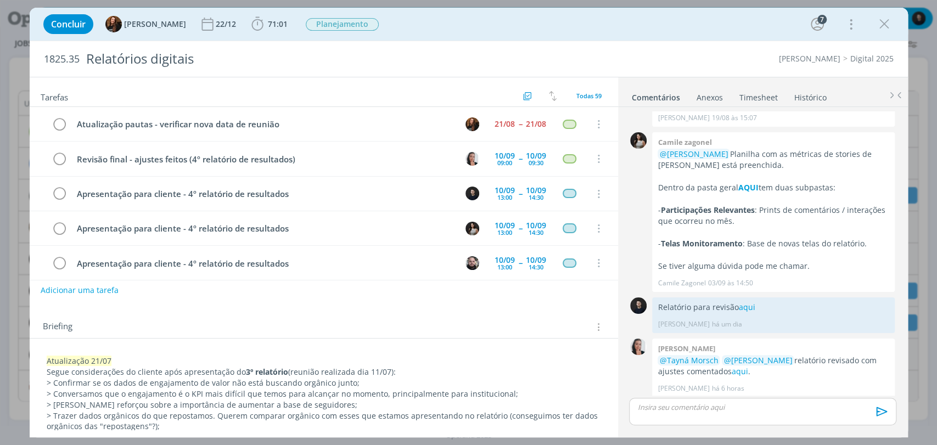
click at [732, 407] on link "aqui" at bounding box center [732, 412] width 16 height 10
click at [15, 25] on div "Concluir Tayná Morsch 22/12 71:01 Iniciar Apontar Data * [DATE] Horas * 00:00 T…" at bounding box center [468, 222] width 937 height 445
click at [889, 20] on icon "dialog" at bounding box center [884, 24] width 16 height 16
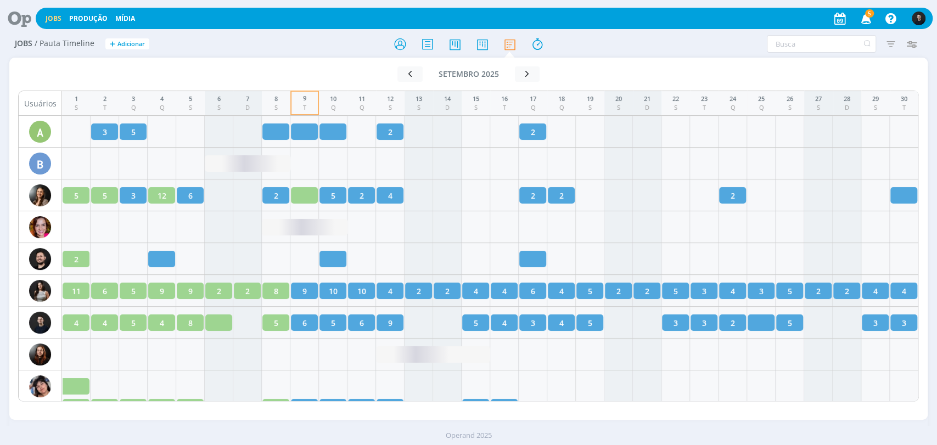
click at [20, 18] on icon at bounding box center [15, 18] width 22 height 21
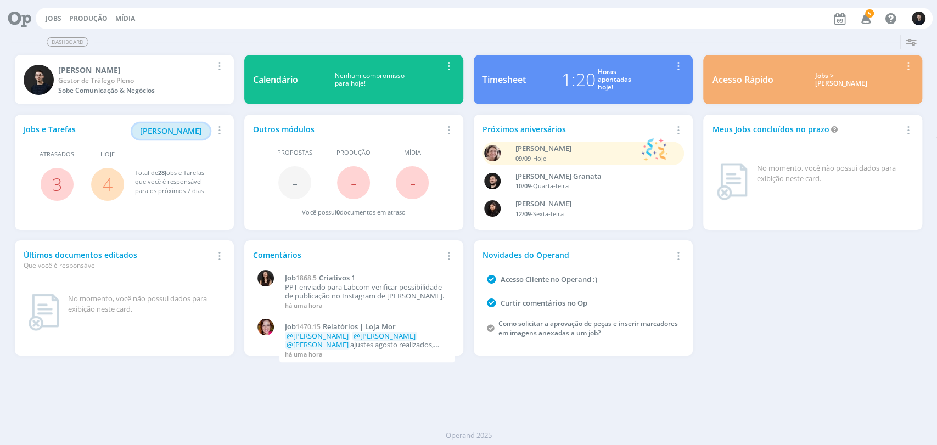
click at [183, 126] on span "[PERSON_NAME]" at bounding box center [171, 131] width 62 height 10
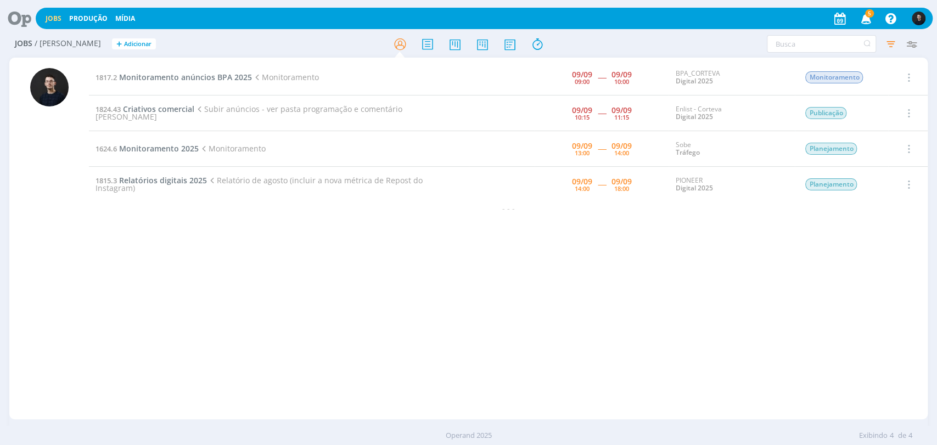
click at [27, 20] on icon at bounding box center [15, 18] width 22 height 21
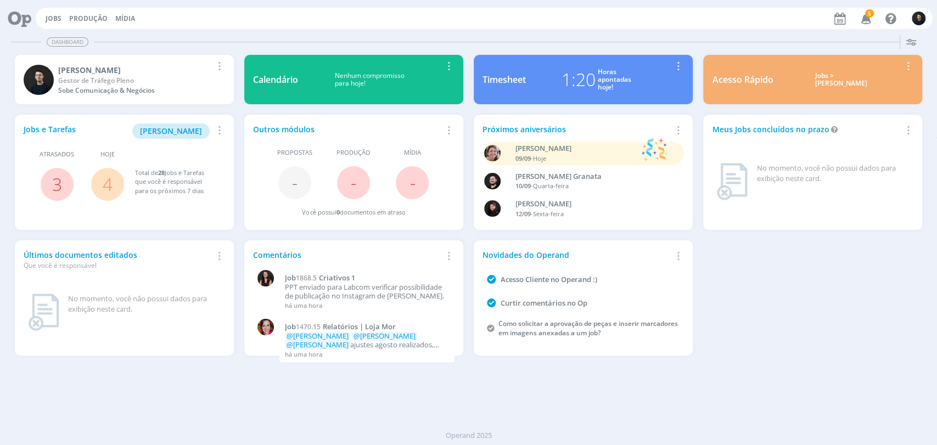
click at [531, 89] on div "1:20 Horas apontadas hoje!" at bounding box center [596, 79] width 140 height 26
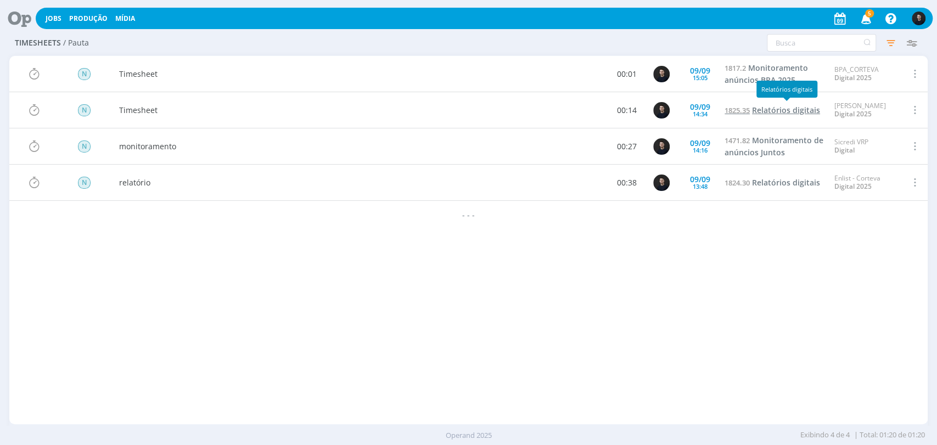
click at [758, 111] on span "Relatórios digitais" at bounding box center [786, 110] width 68 height 10
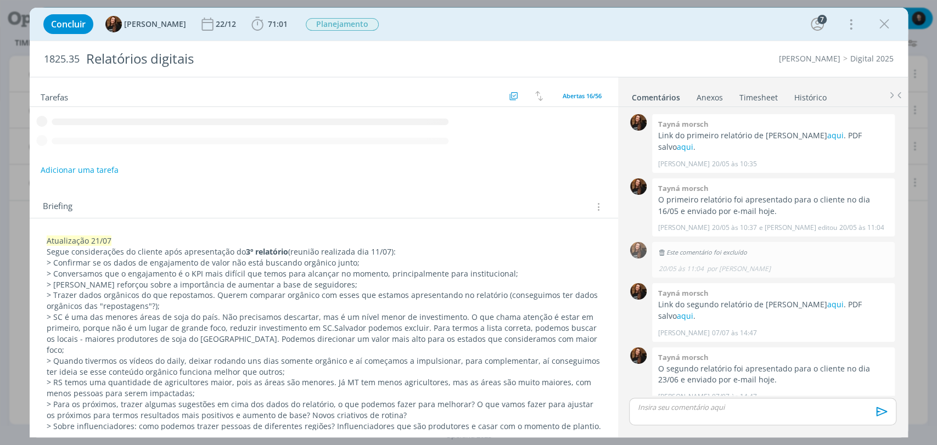
scroll to position [1049, 0]
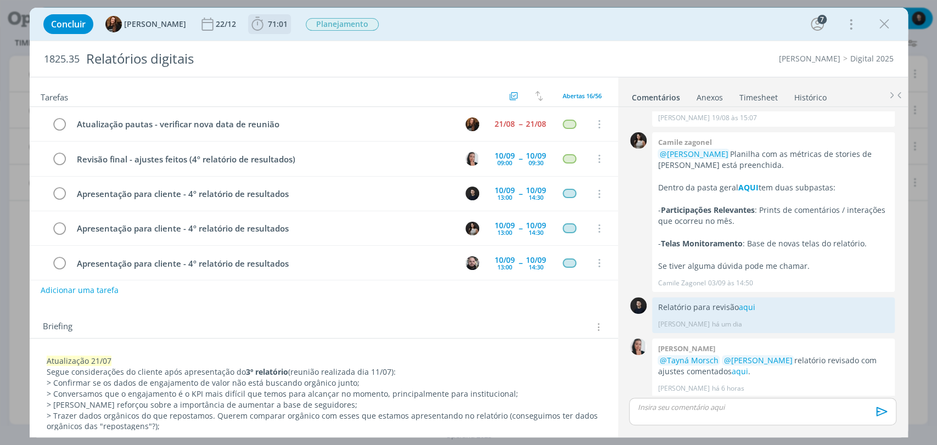
click at [268, 27] on span "71:01" at bounding box center [278, 24] width 20 height 10
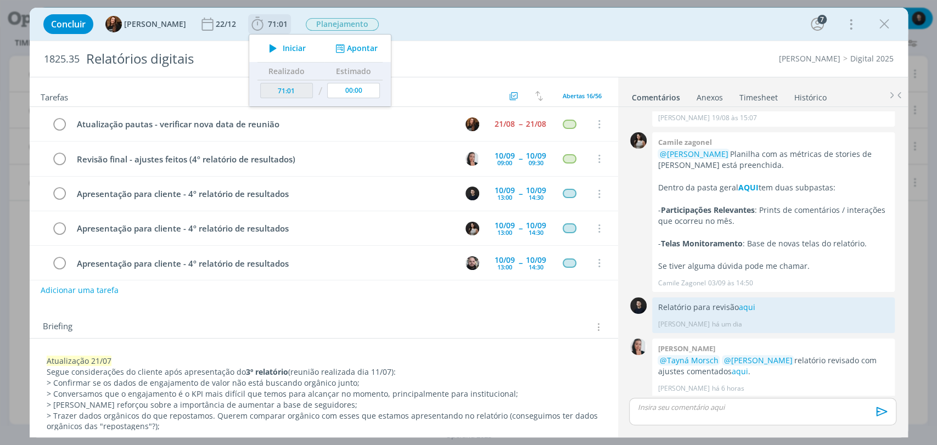
click at [333, 45] on icon "dialog" at bounding box center [340, 48] width 14 height 10
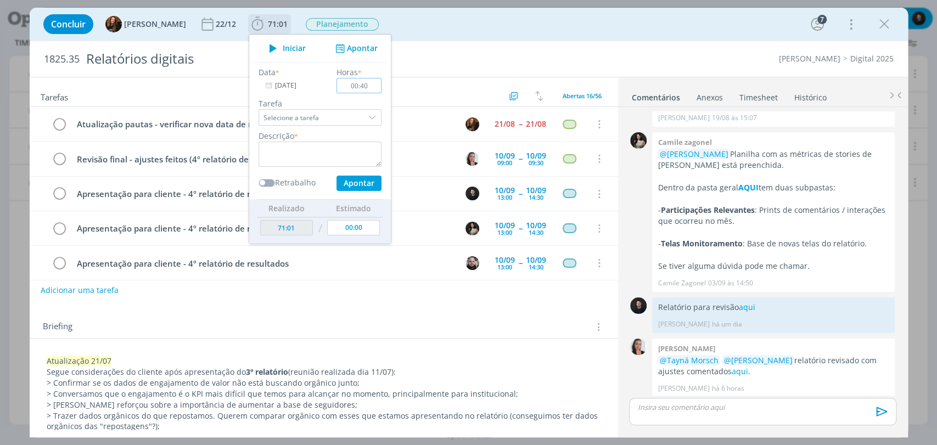
type input "00:40"
click at [334, 142] on textarea "dialog" at bounding box center [319, 154] width 123 height 25
type textarea "conversa com [PERSON_NAME] e tay"
click at [336, 176] on button "Apontar" at bounding box center [358, 183] width 45 height 15
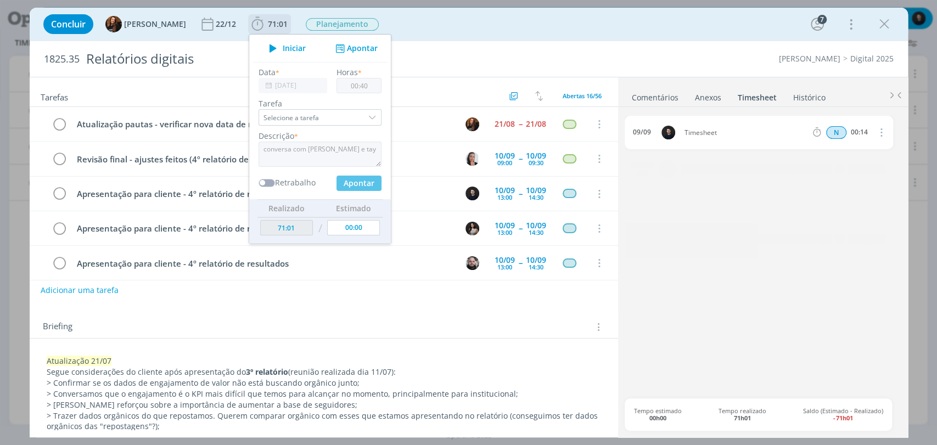
type input "71:41"
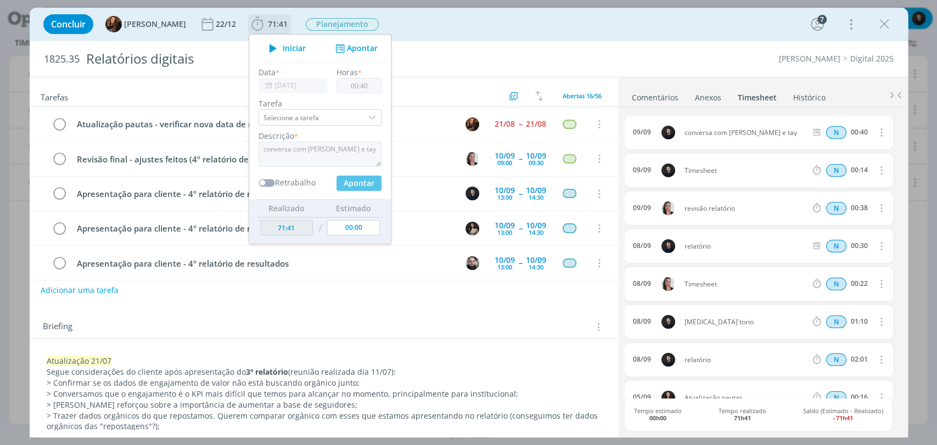
type input "00:00"
click at [877, 173] on icon "dialog" at bounding box center [880, 170] width 12 height 13
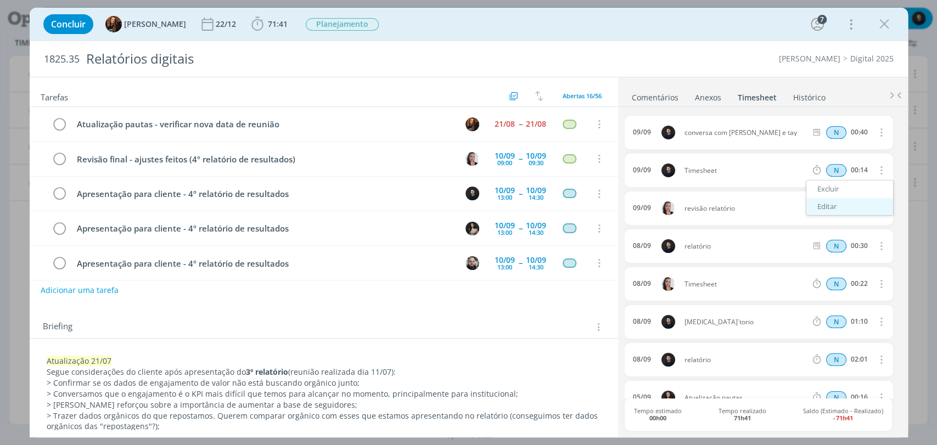
click at [824, 203] on link "Editar" at bounding box center [849, 207] width 87 height 18
click at [712, 174] on div "Timesheet" at bounding box center [713, 171] width 59 height 12
click at [882, 24] on icon "dialog" at bounding box center [884, 24] width 16 height 16
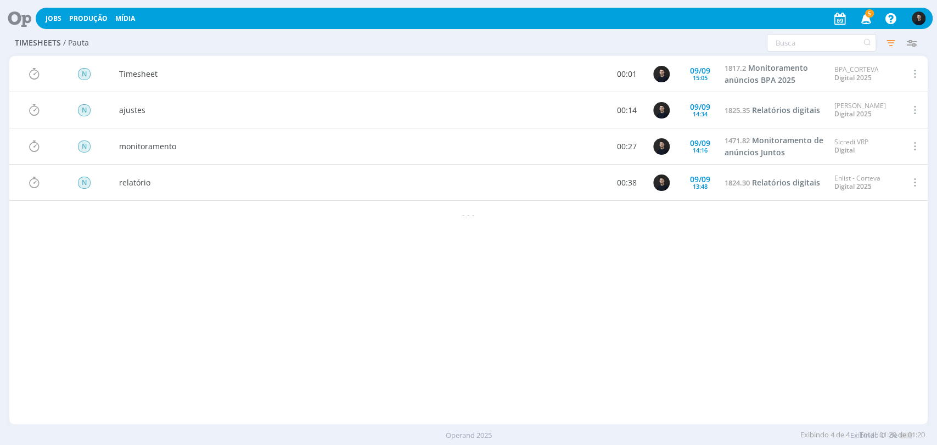
click at [13, 23] on icon at bounding box center [15, 18] width 22 height 21
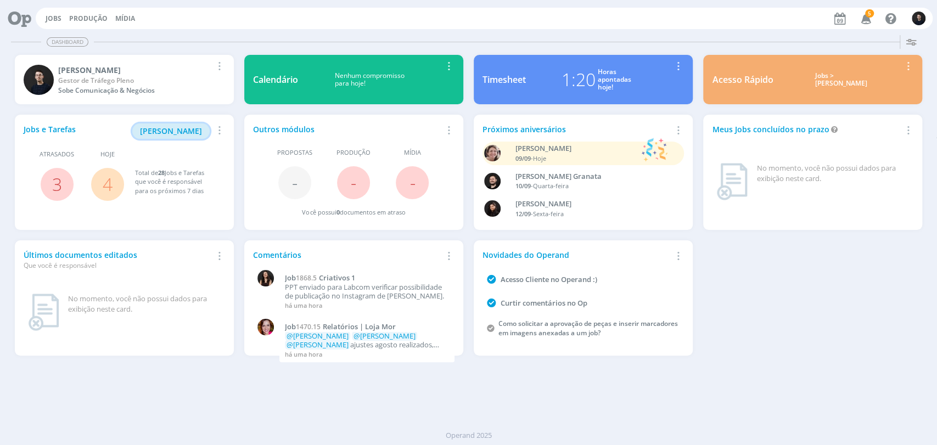
click at [170, 131] on span "[PERSON_NAME]" at bounding box center [171, 131] width 62 height 10
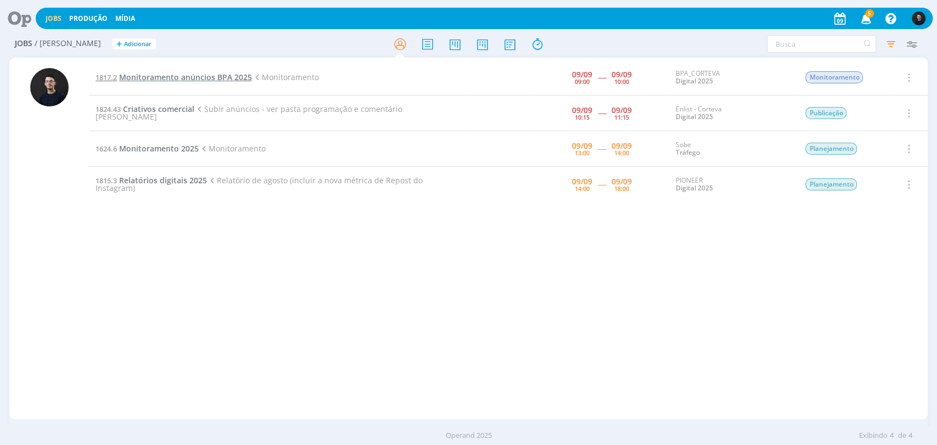
click at [188, 79] on span "Monitoramento anúncios BPA 2025" at bounding box center [185, 77] width 133 height 10
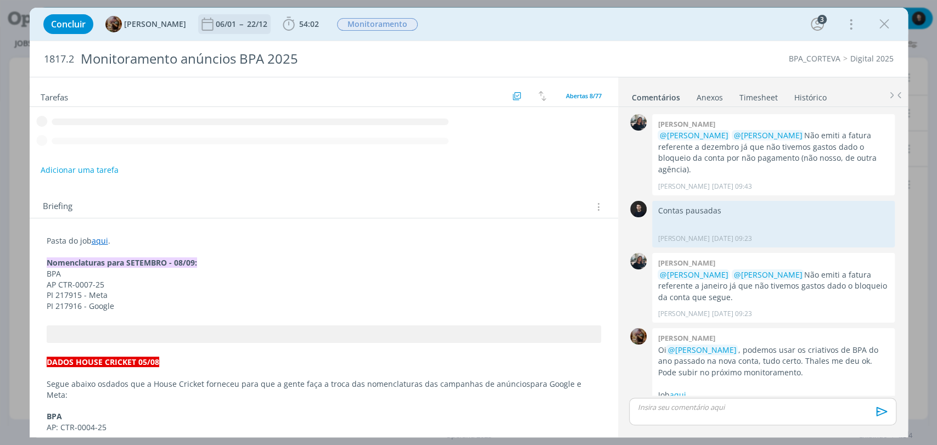
scroll to position [824, 0]
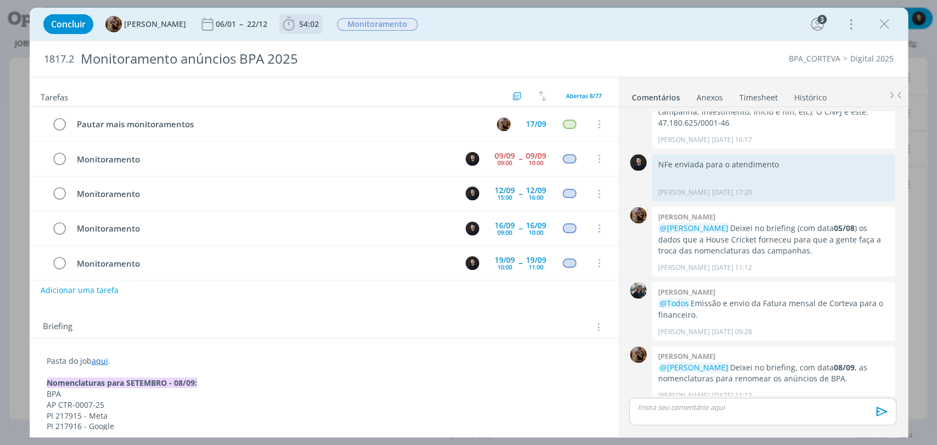
click at [311, 21] on span "54:02" at bounding box center [309, 24] width 20 height 10
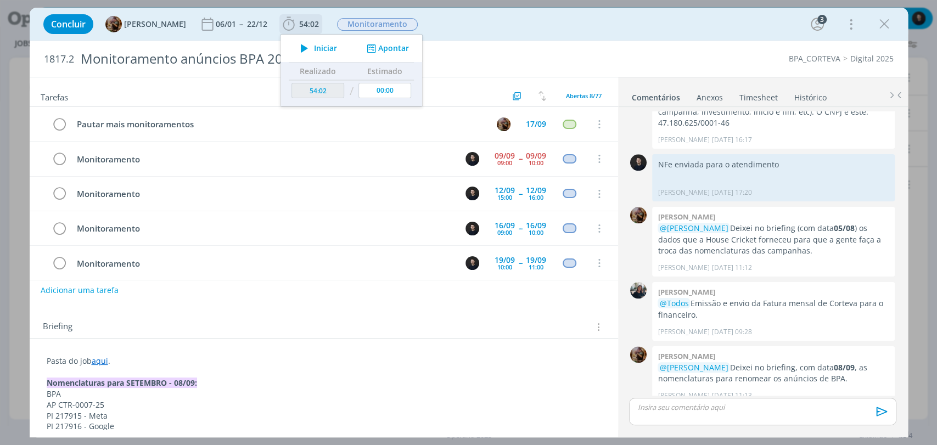
click at [313, 44] on icon "dialog" at bounding box center [304, 48] width 19 height 14
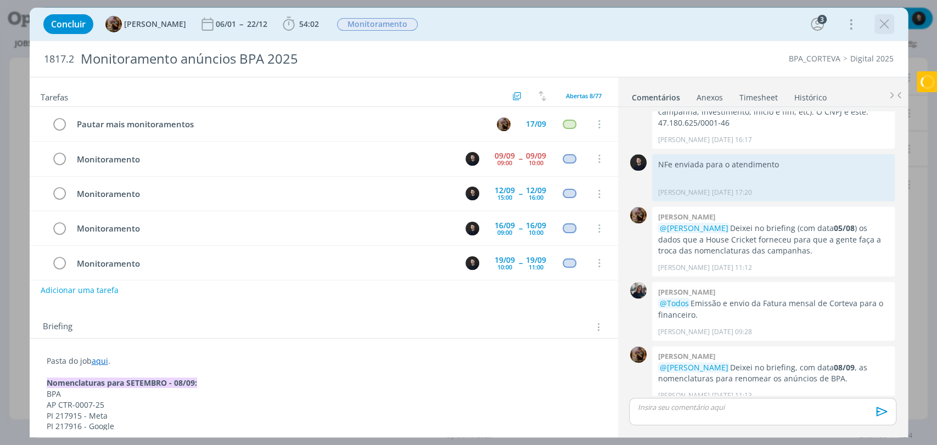
click at [882, 25] on icon "dialog" at bounding box center [884, 24] width 16 height 16
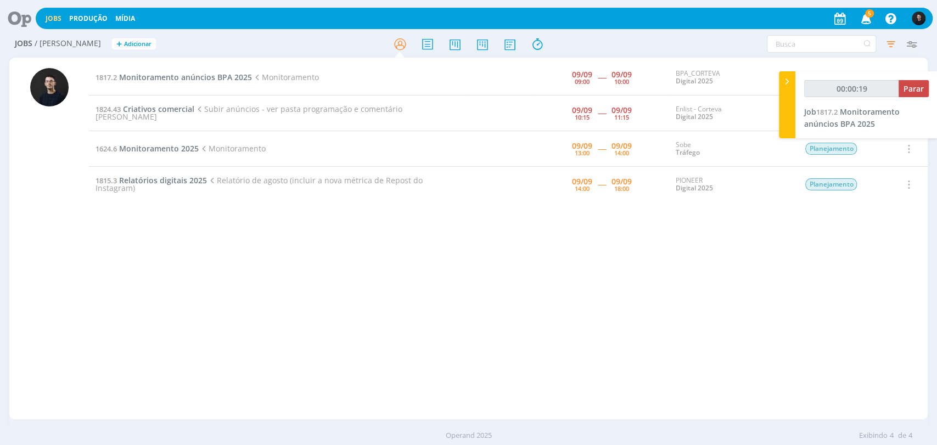
click at [891, 307] on div "1817.2 Monitoramento anúncios BPA 2025 Monitoramento [DATE] 09:00 ----- [DATE] …" at bounding box center [508, 238] width 838 height 357
click at [857, 119] on span "Monitoramento anúncios BPA 2025" at bounding box center [851, 117] width 95 height 22
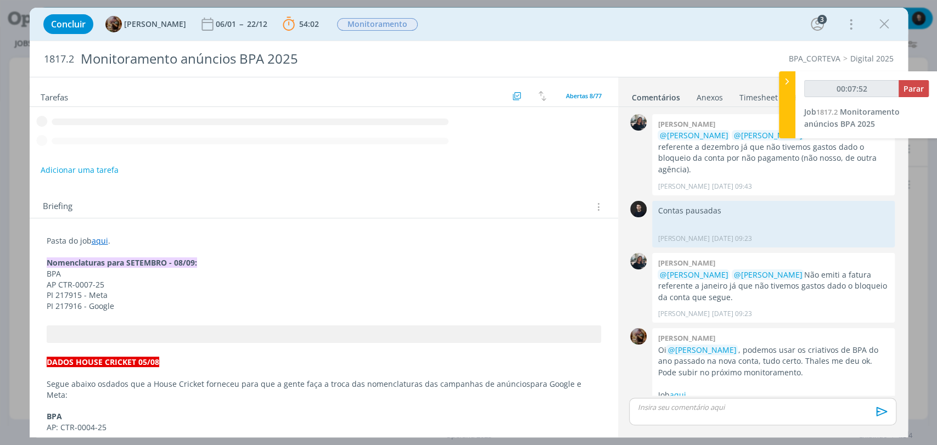
scroll to position [824, 0]
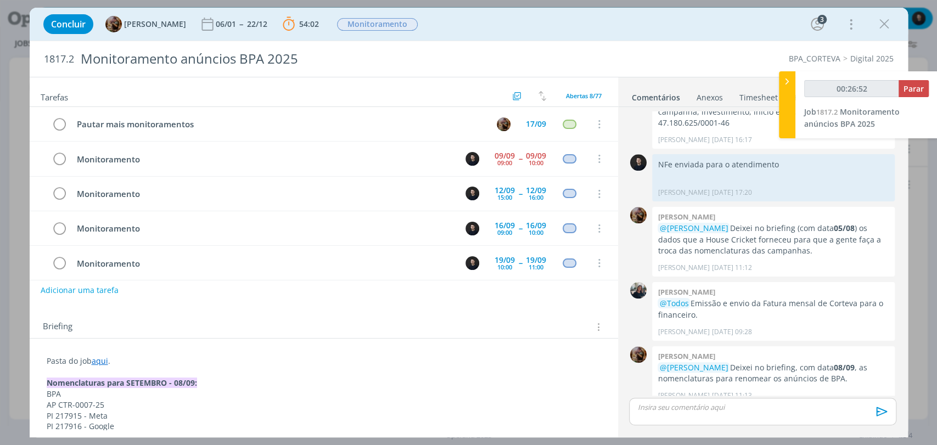
type input "00:27:52"
